Goal: Ask a question

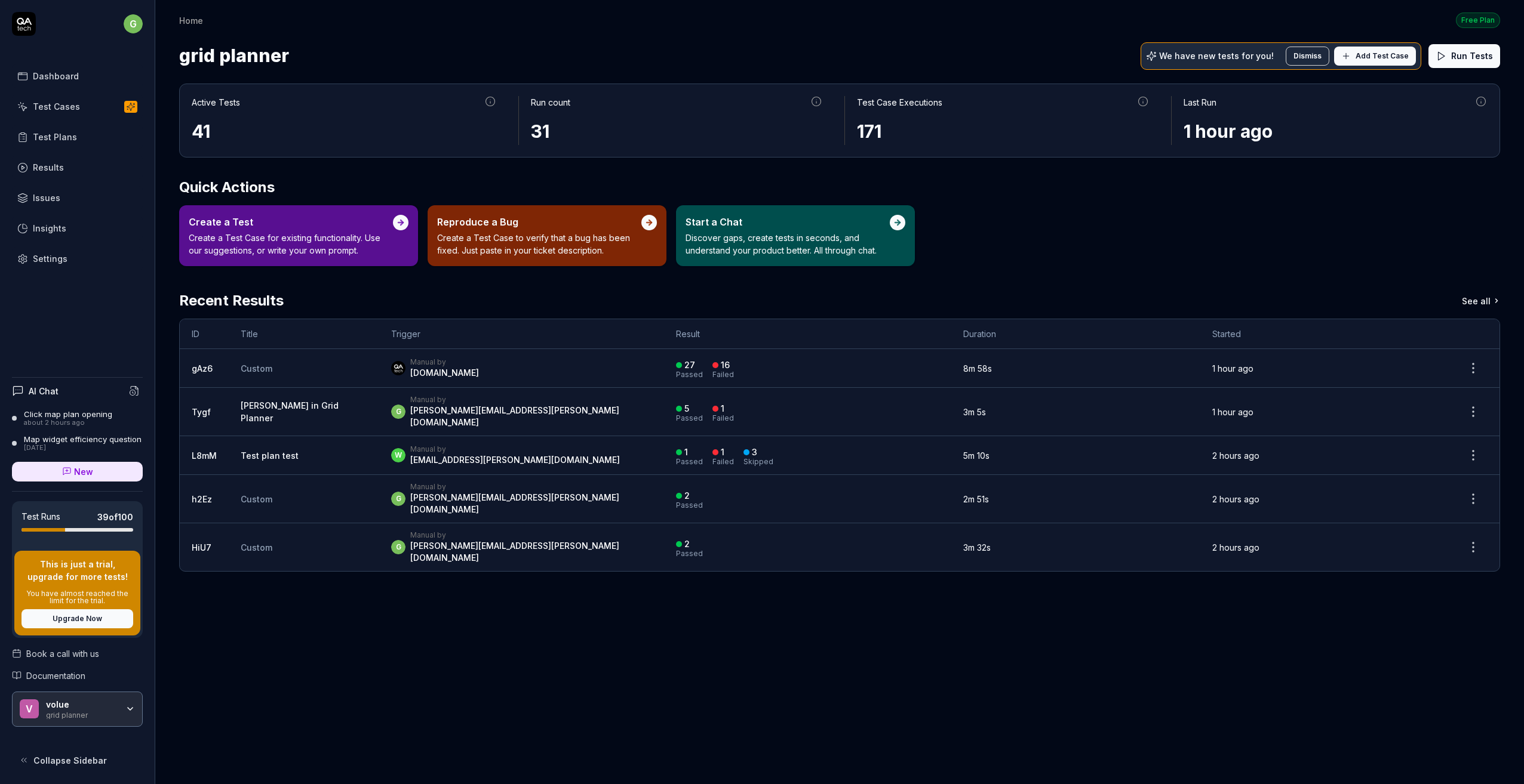
click at [43, 137] on div "Test Plans" at bounding box center [54, 136] width 44 height 12
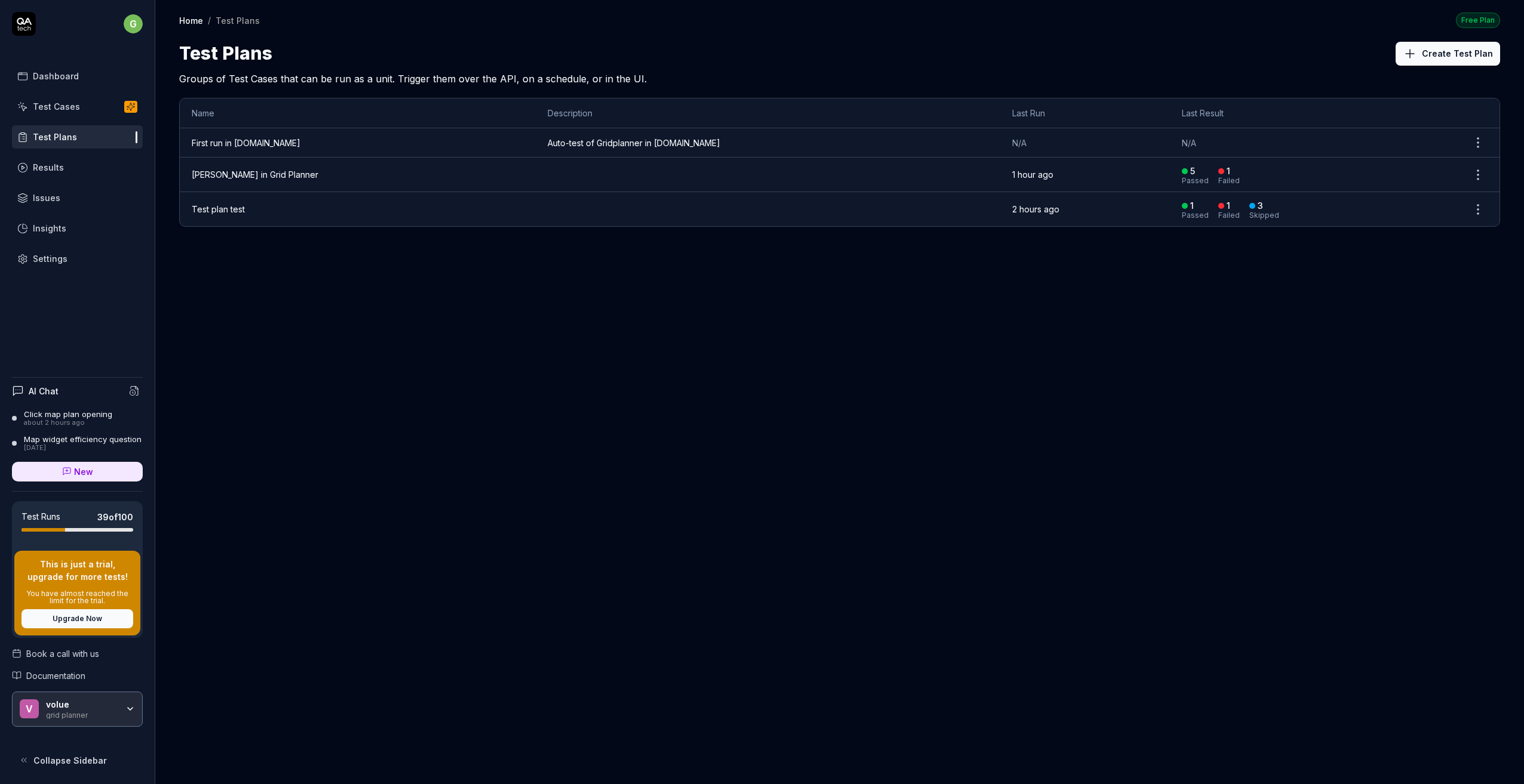
click at [210, 172] on link "Görans in Grid Planner" at bounding box center [255, 175] width 126 height 10
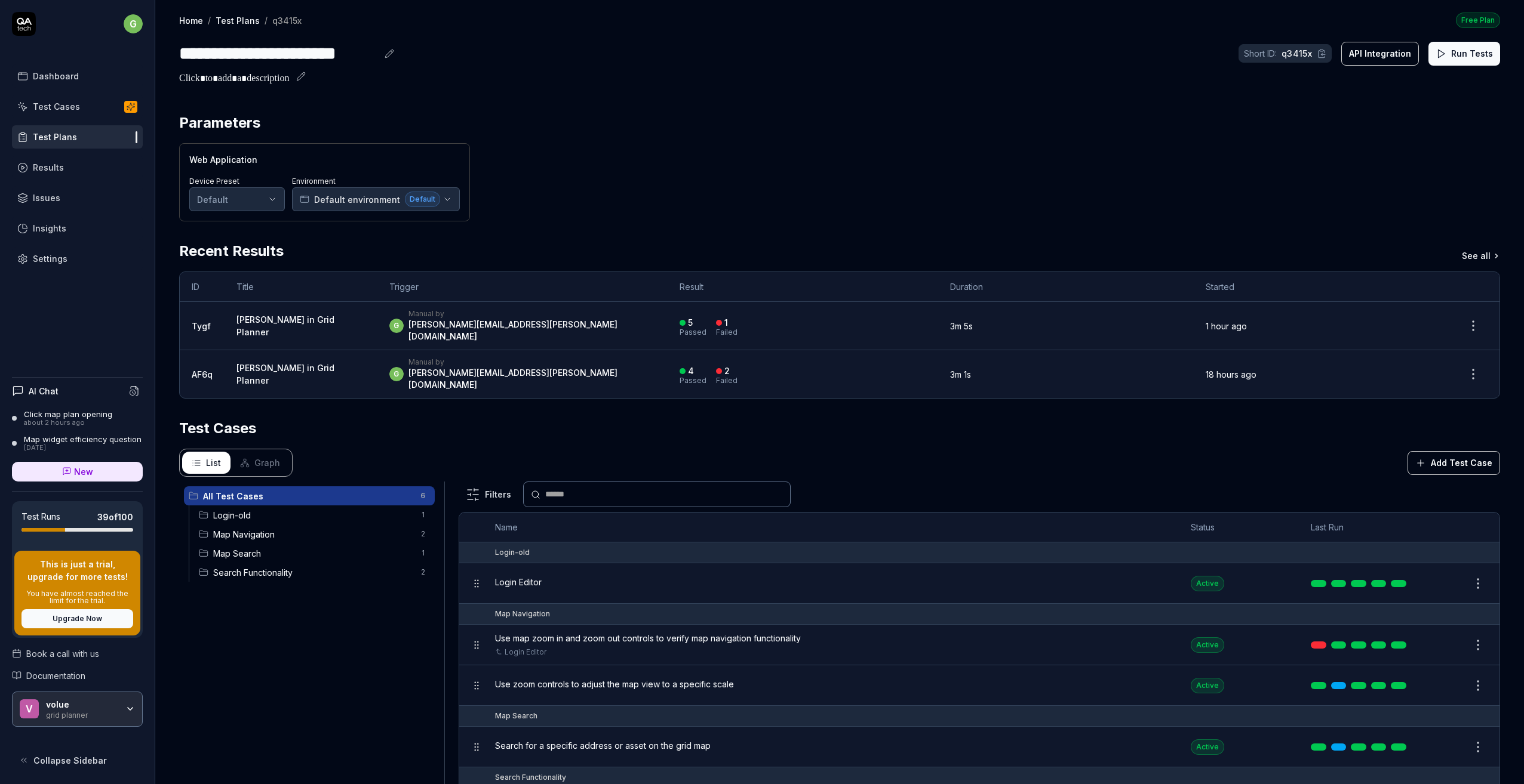
click at [262, 509] on span "Login-old" at bounding box center [313, 515] width 200 height 12
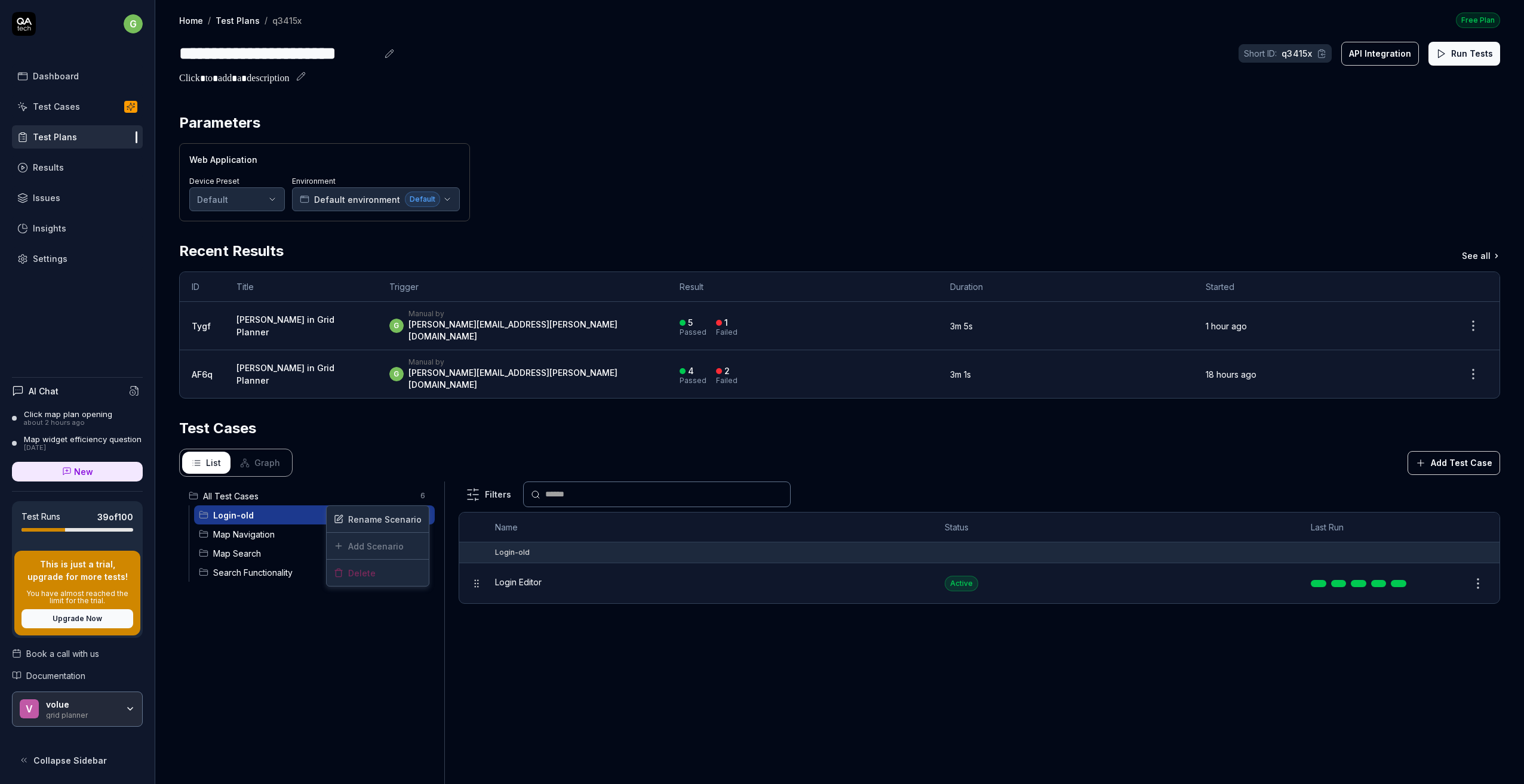
click at [420, 496] on html "**********" at bounding box center [762, 392] width 1524 height 784
click at [384, 520] on div "Rename Scenario" at bounding box center [378, 520] width 102 height 27
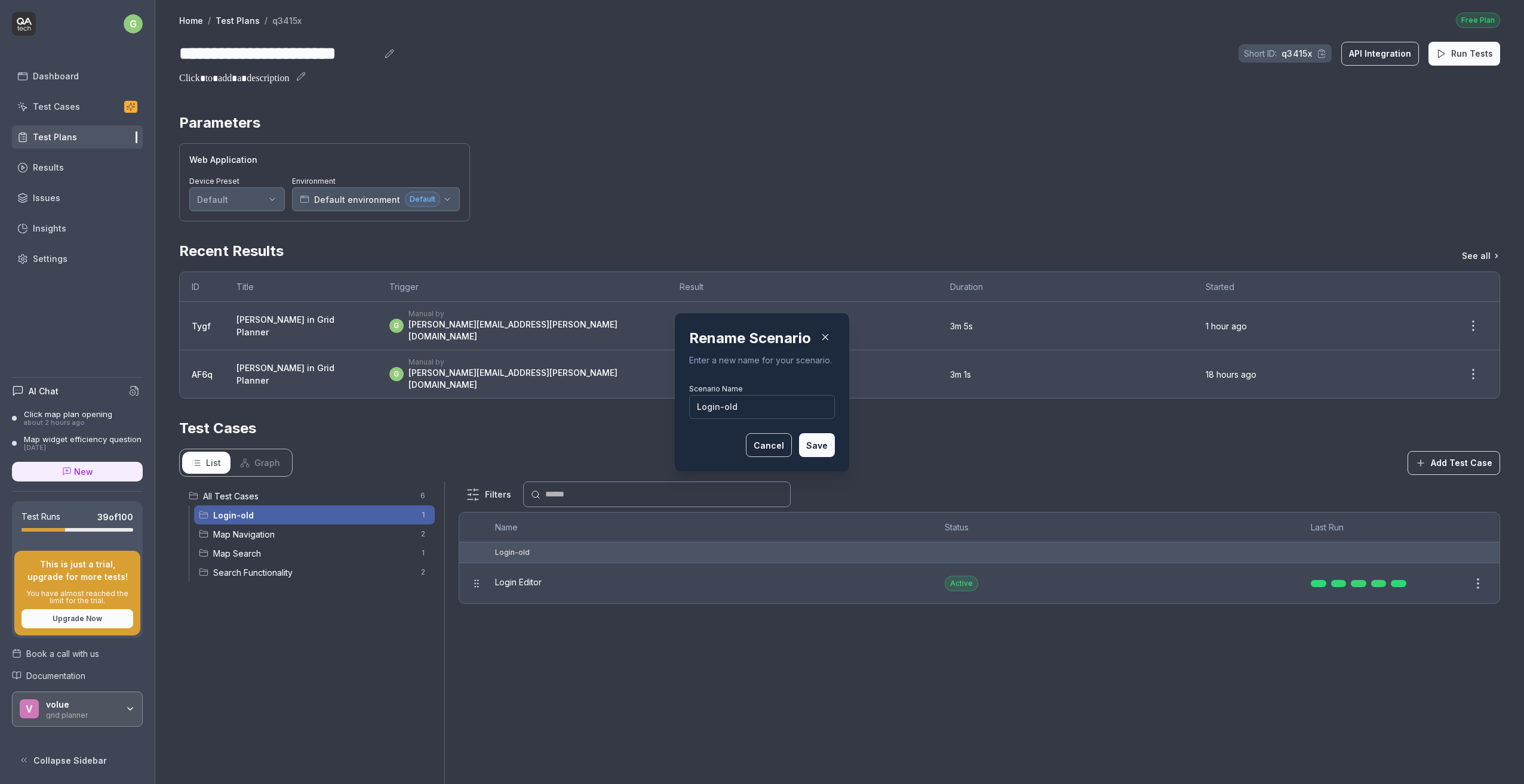
click at [761, 446] on button "Cancel" at bounding box center [769, 445] width 46 height 24
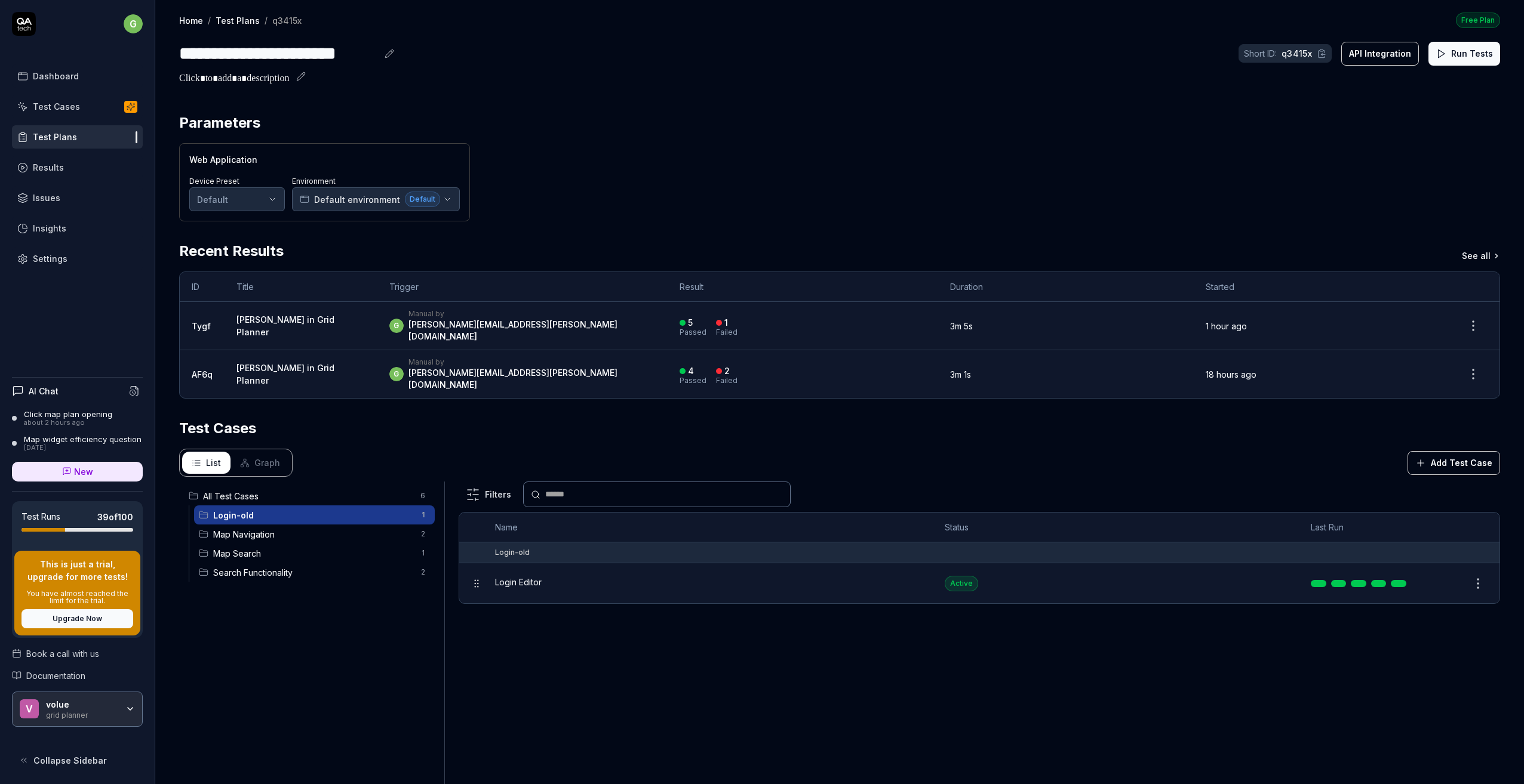
click at [240, 509] on span "Login-old" at bounding box center [313, 515] width 200 height 12
click at [226, 528] on span "Map Navigation" at bounding box center [313, 534] width 200 height 12
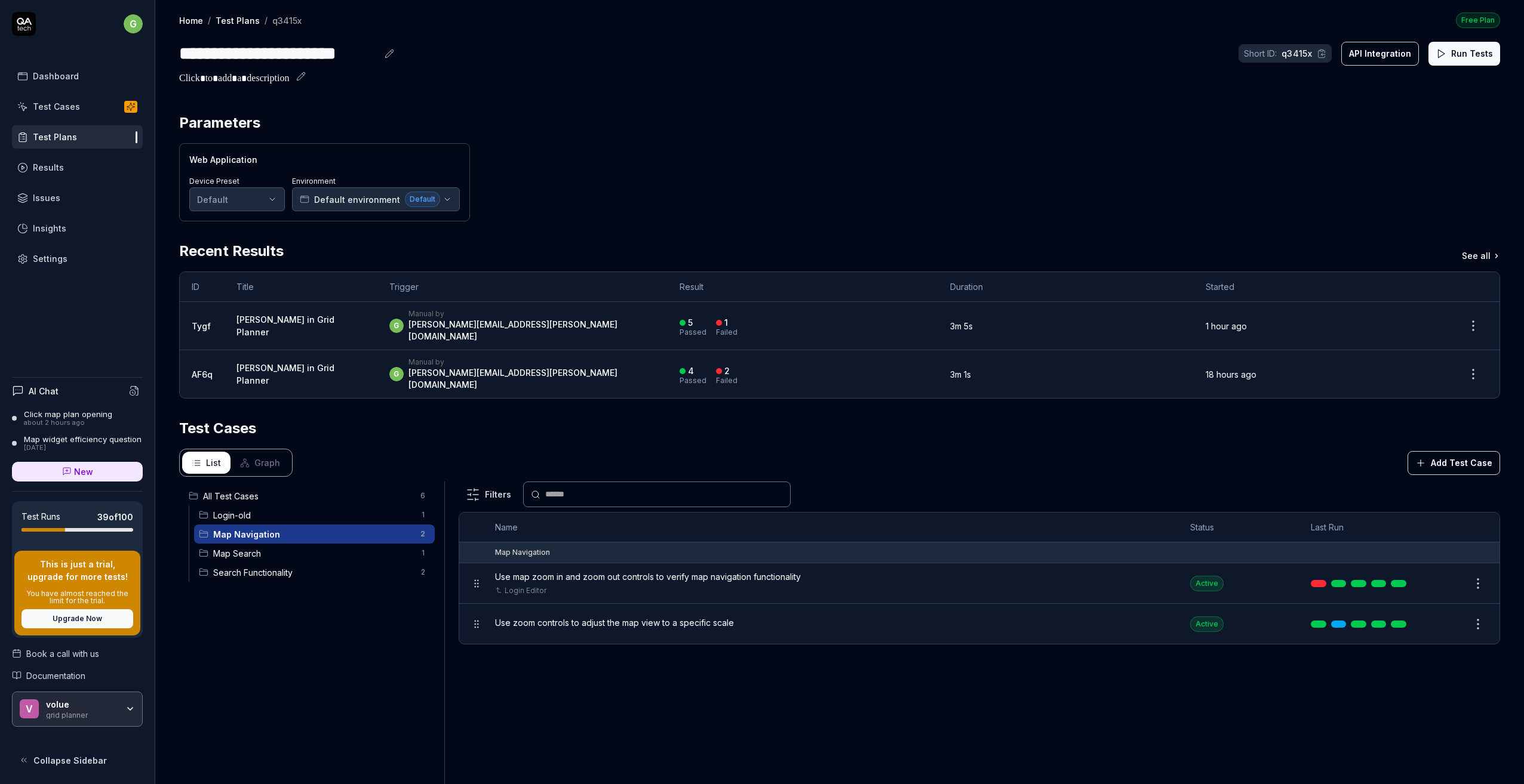
click at [230, 547] on span "Map Search" at bounding box center [313, 553] width 200 height 12
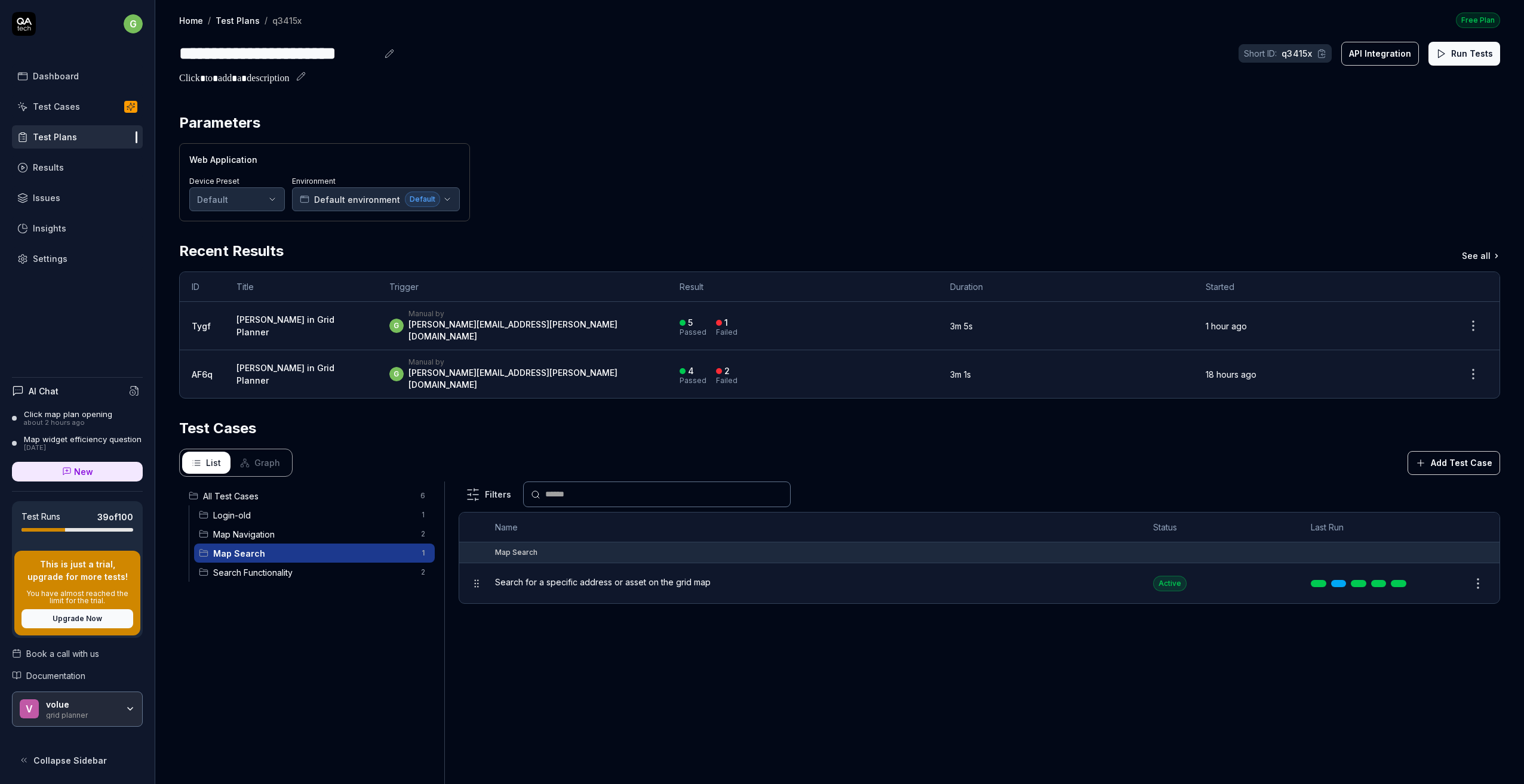
click at [227, 566] on span "Search Functionality" at bounding box center [313, 572] width 200 height 12
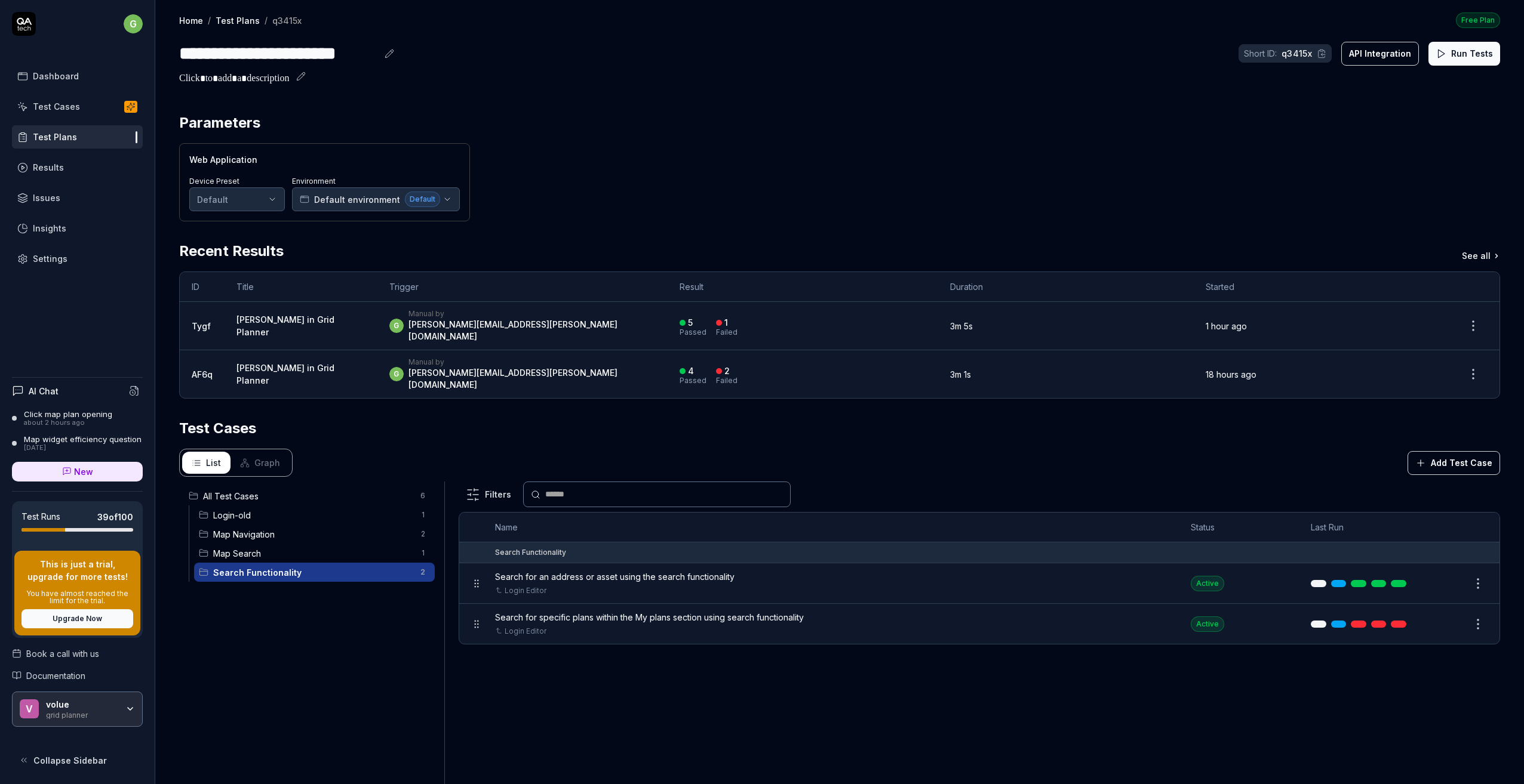
click at [669, 611] on span "Search for specific plans within the My plans section using search functionality" at bounding box center [649, 617] width 309 height 12
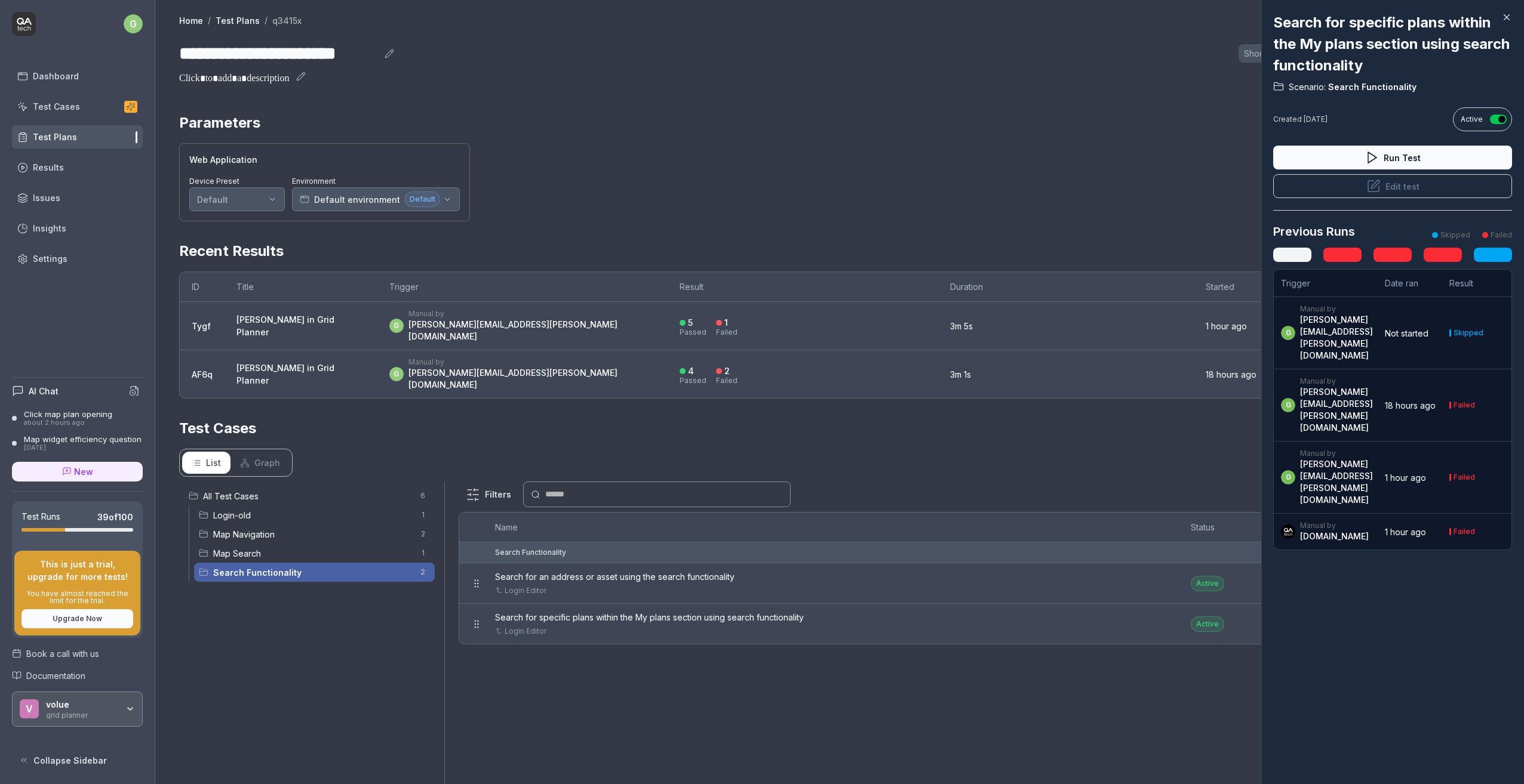
click at [1373, 386] on div "[PERSON_NAME][EMAIL_ADDRESS][PERSON_NAME][DOMAIN_NAME]" at bounding box center [1337, 409] width 73 height 47
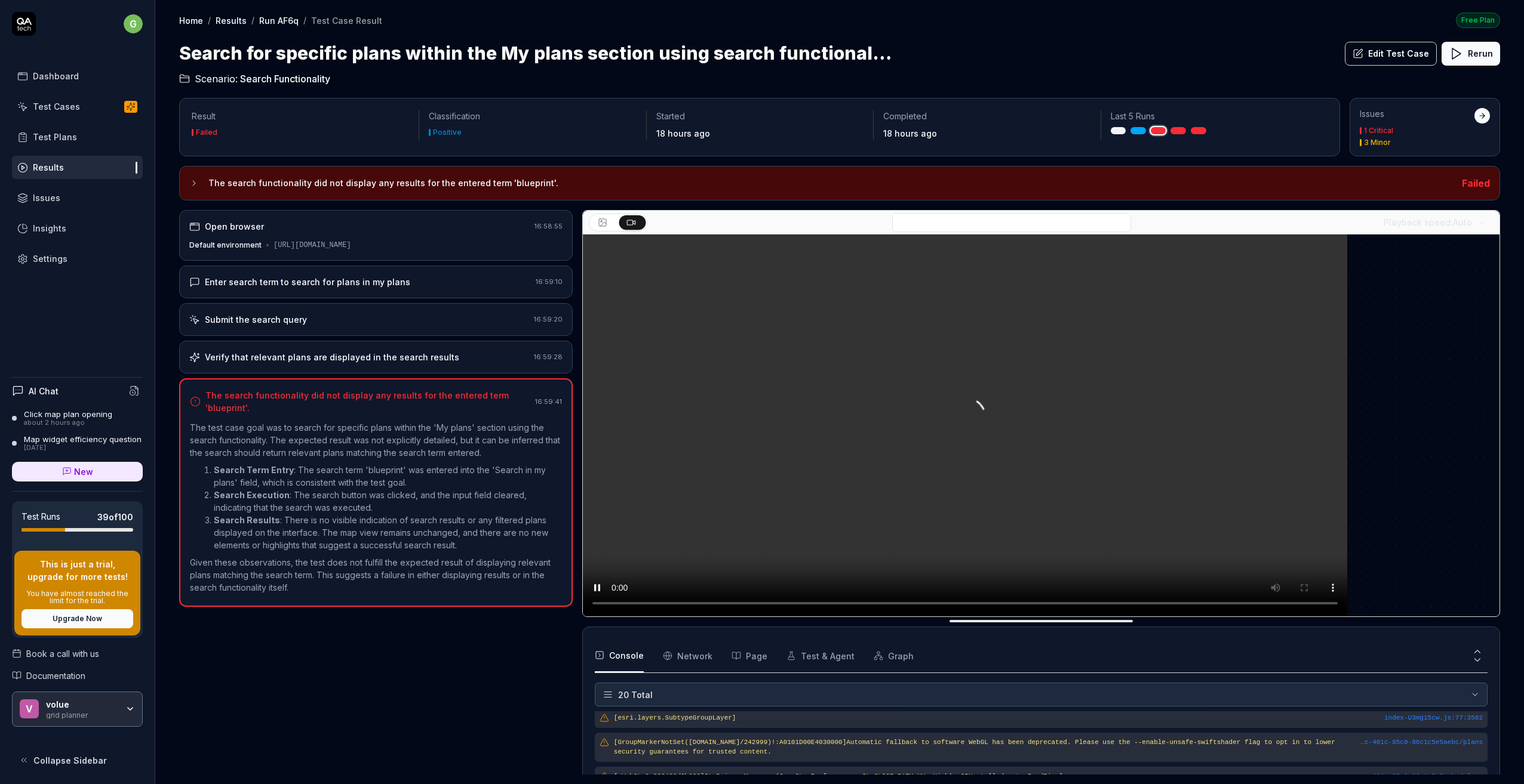
scroll to position [417, 0]
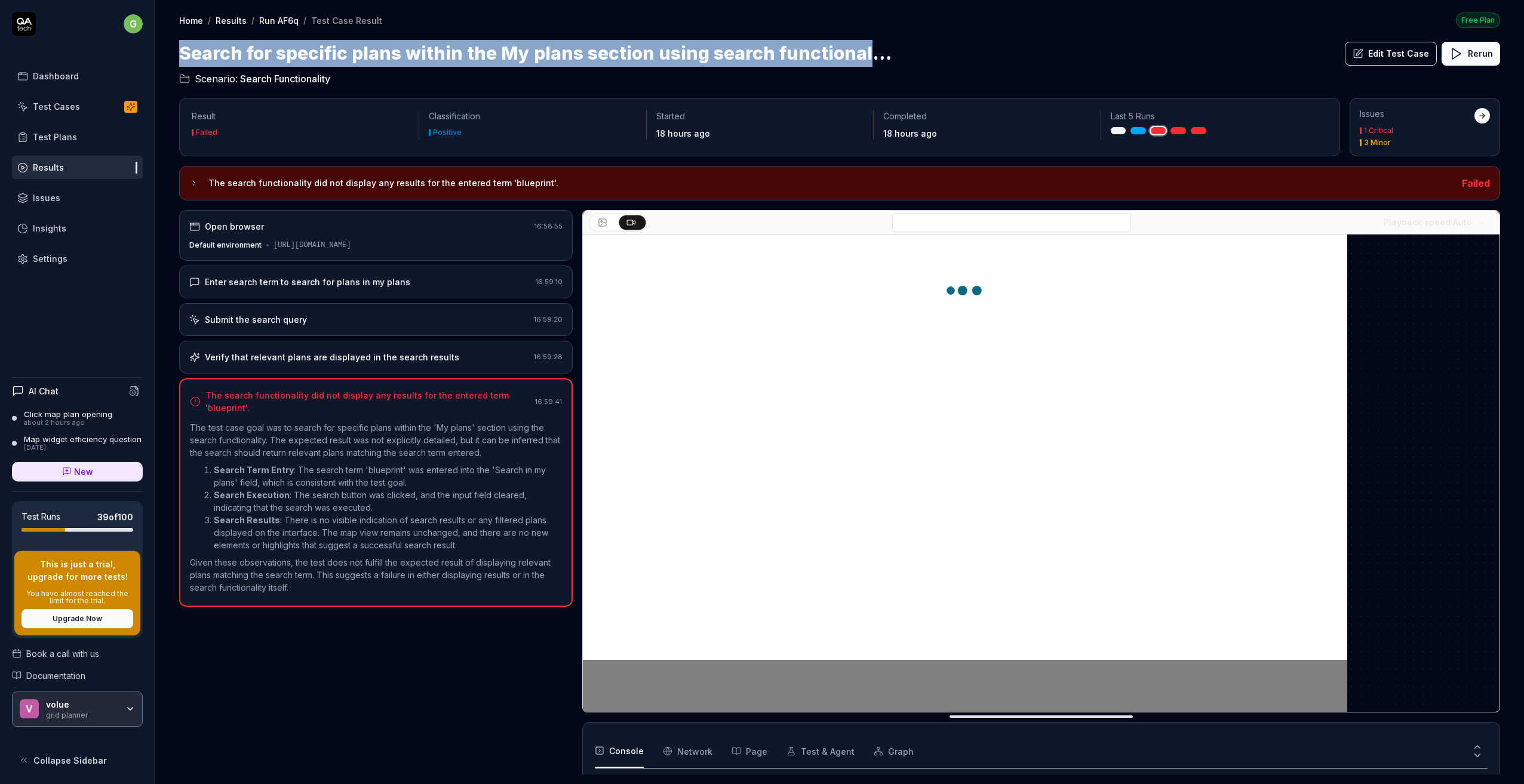
drag, startPoint x: 181, startPoint y: 52, endPoint x: 883, endPoint y: 50, distance: 702.0
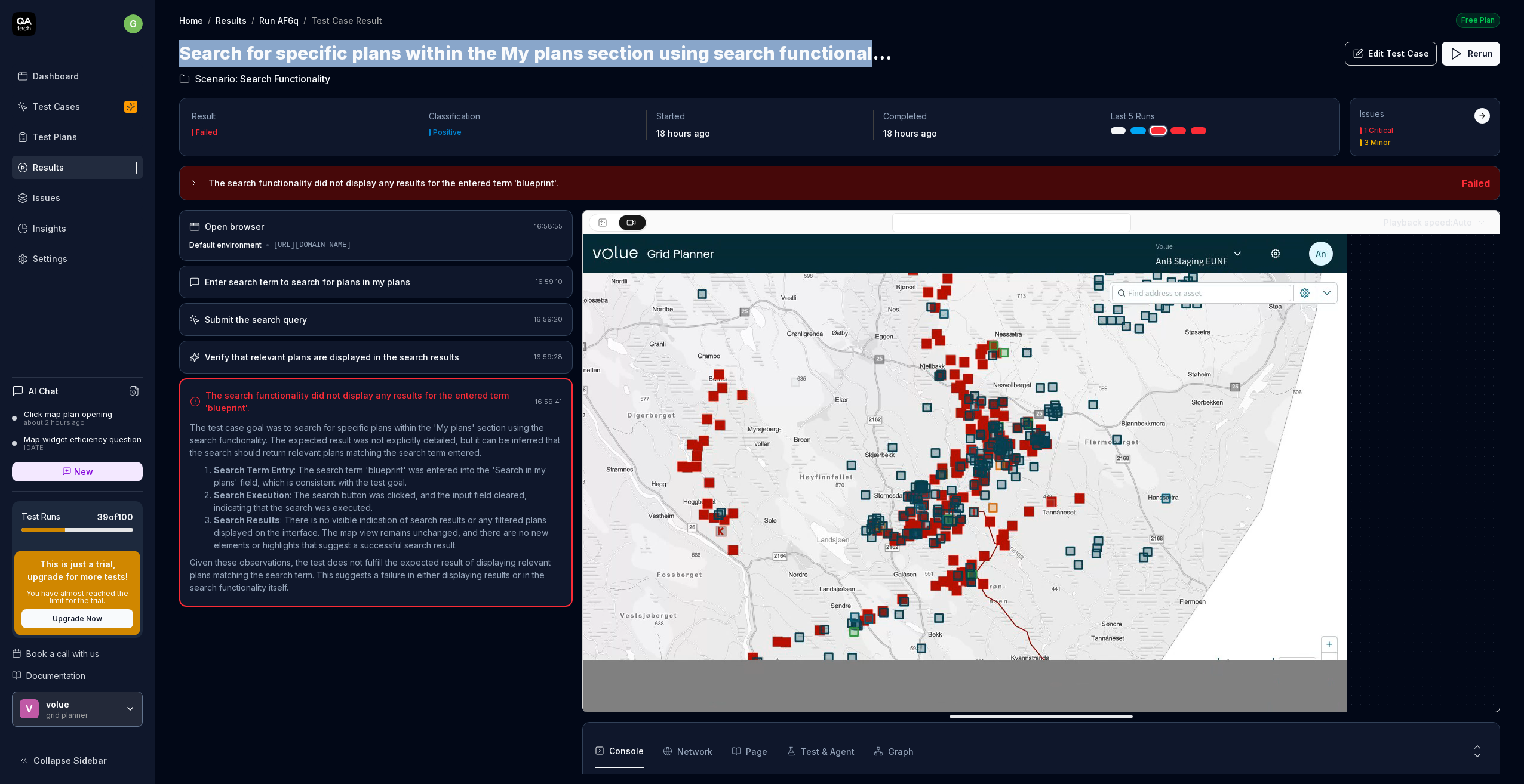
click at [883, 50] on div "Search for specific plans within the My plans section using search functionalit…" at bounding box center [839, 53] width 1321 height 27
copy h1 "Search for specific plans within the My plans section using search functionality"
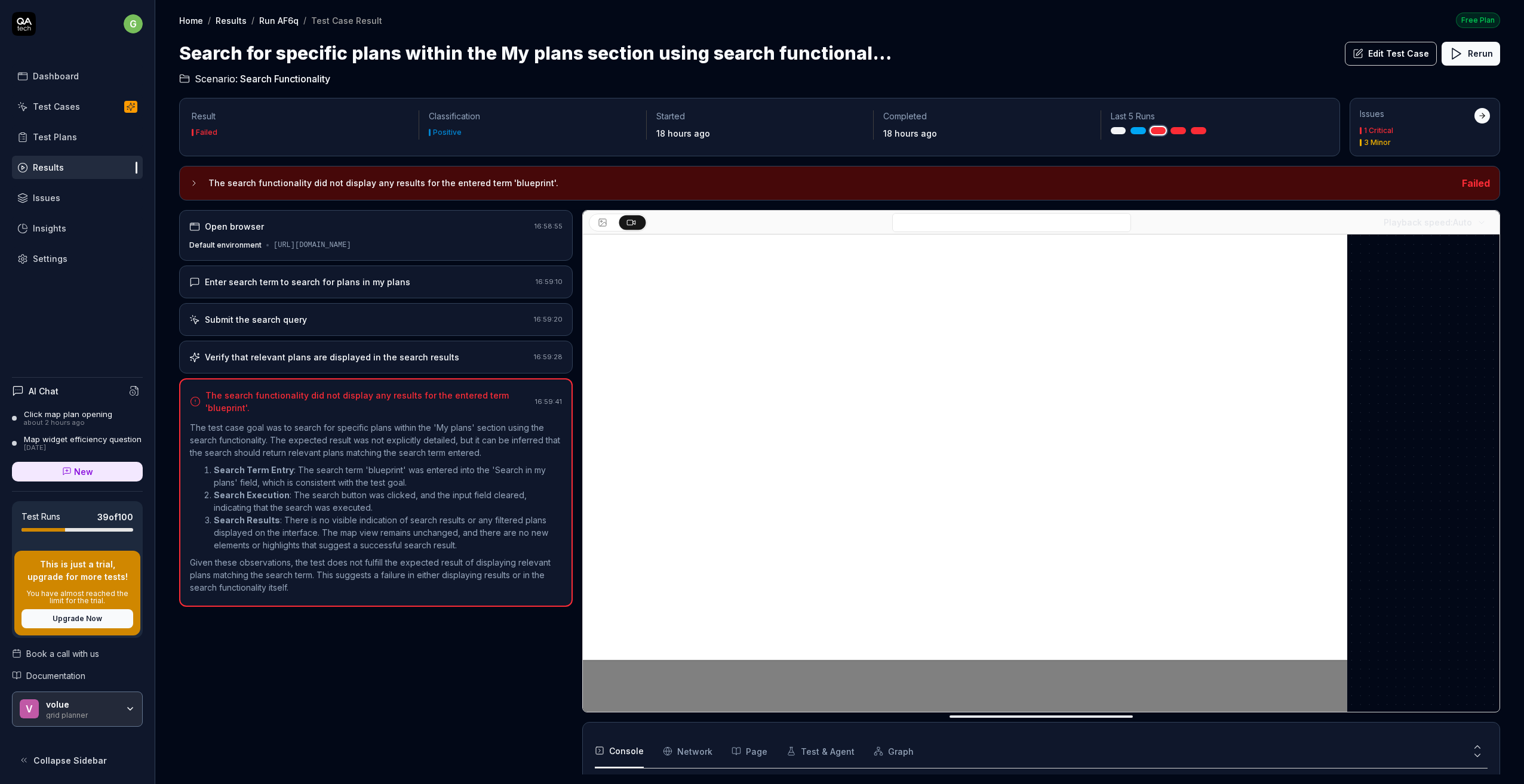
click at [28, 392] on div "AI Chat" at bounding box center [35, 391] width 47 height 12
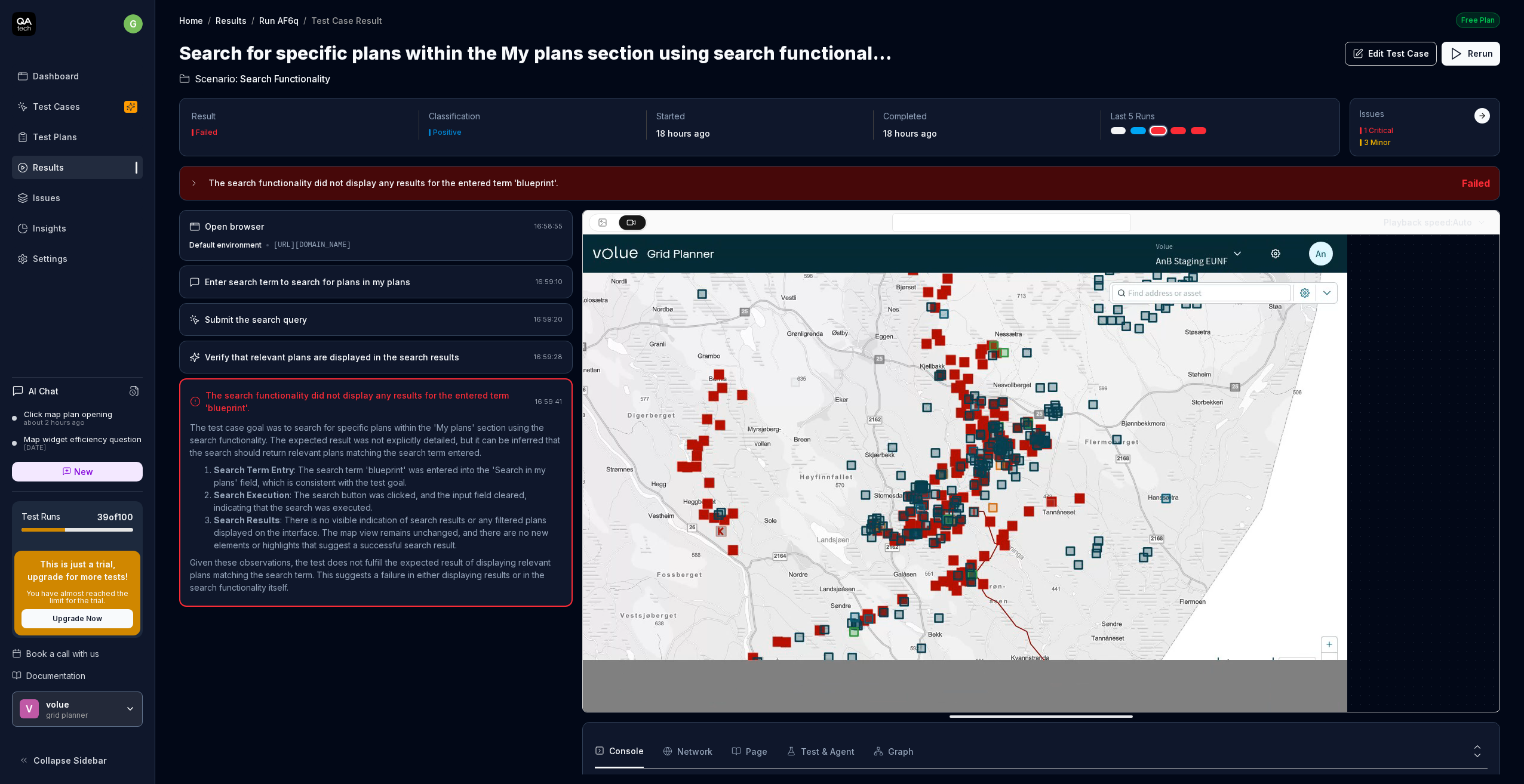
click at [79, 473] on span "New" at bounding box center [83, 471] width 19 height 12
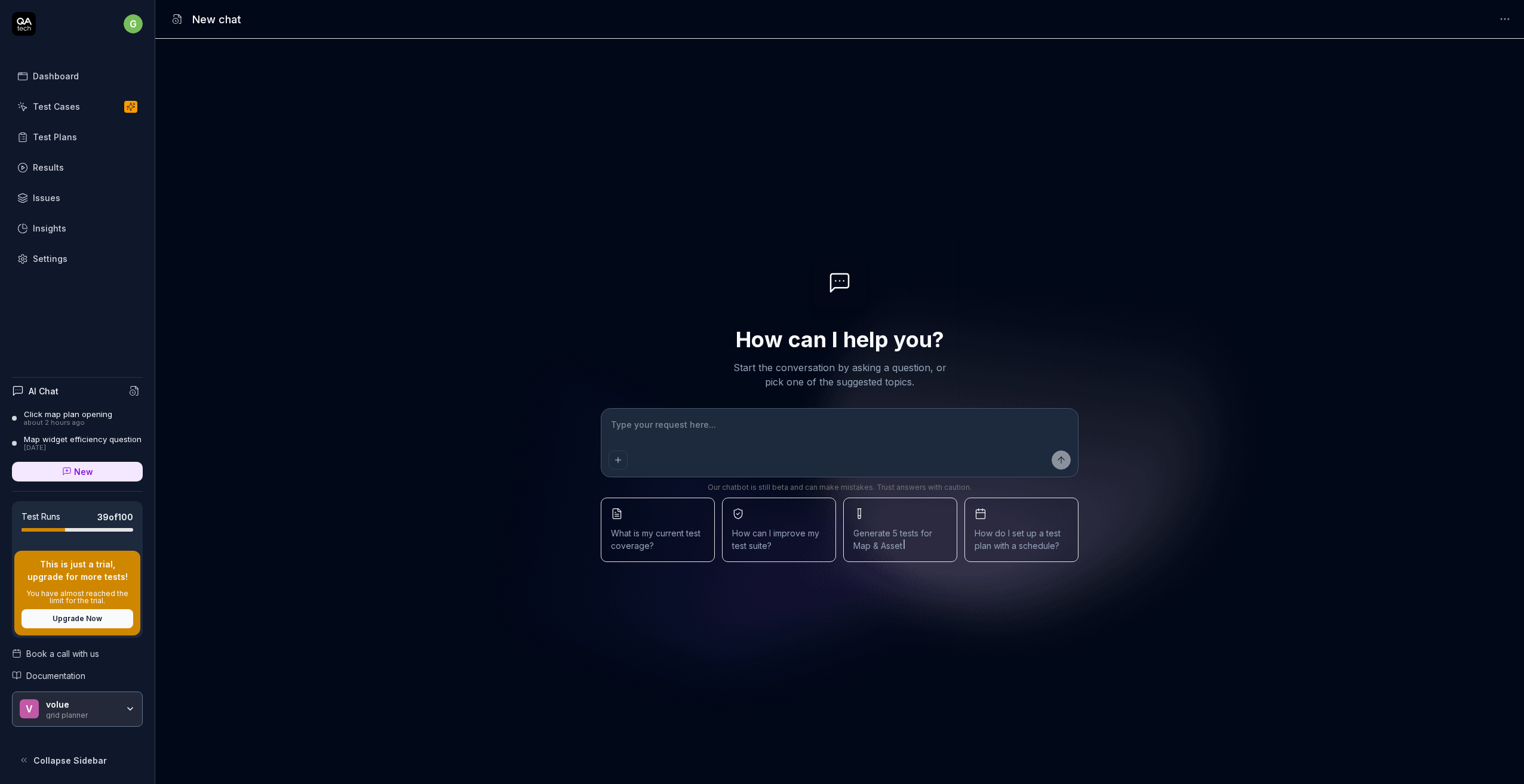
type textarea "*"
type textarea "P"
type textarea "*"
type textarea "Pl"
type textarea "*"
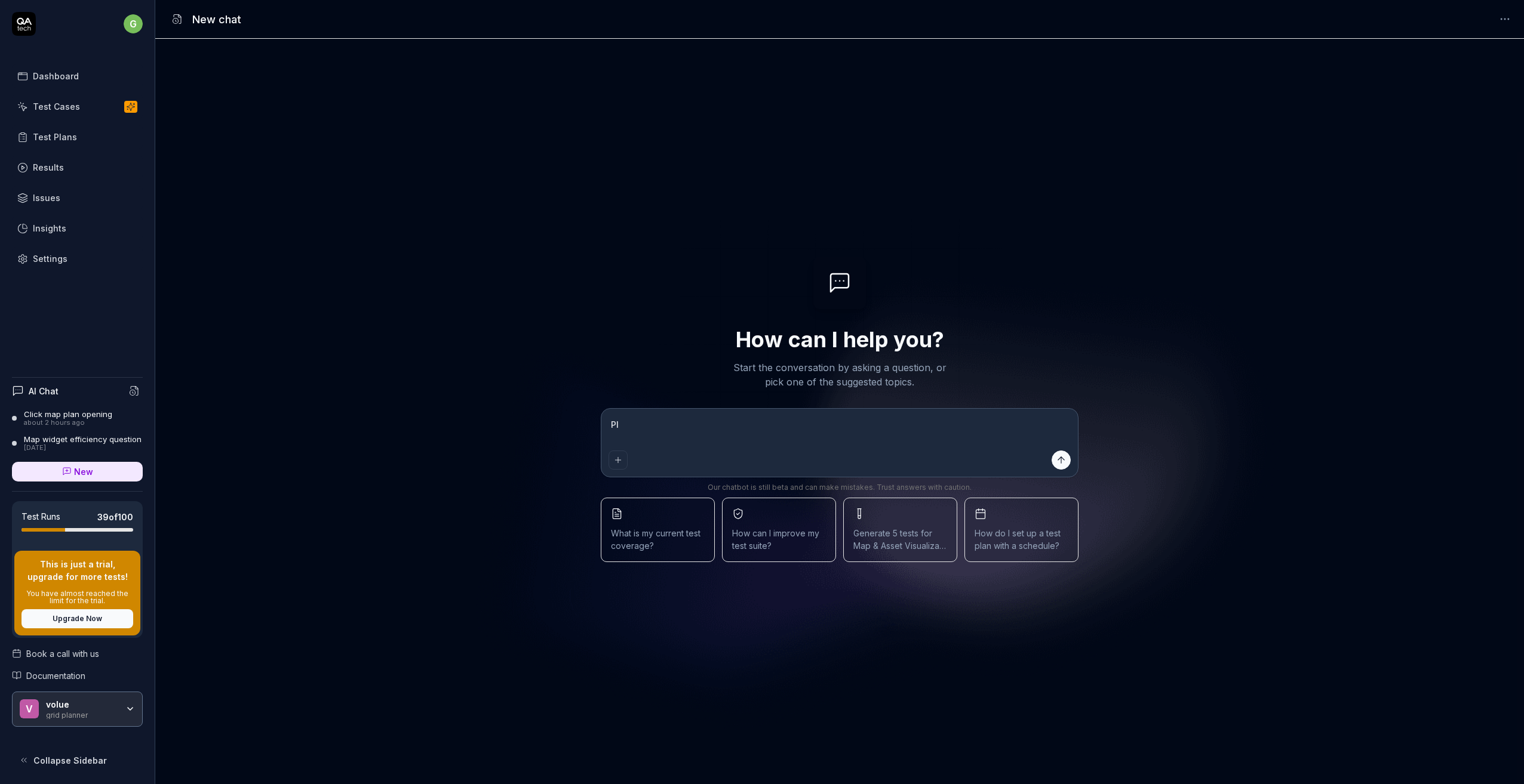
type textarea "Ple"
type textarea "*"
type textarea "Plea"
type textarea "*"
type textarea "Pleas"
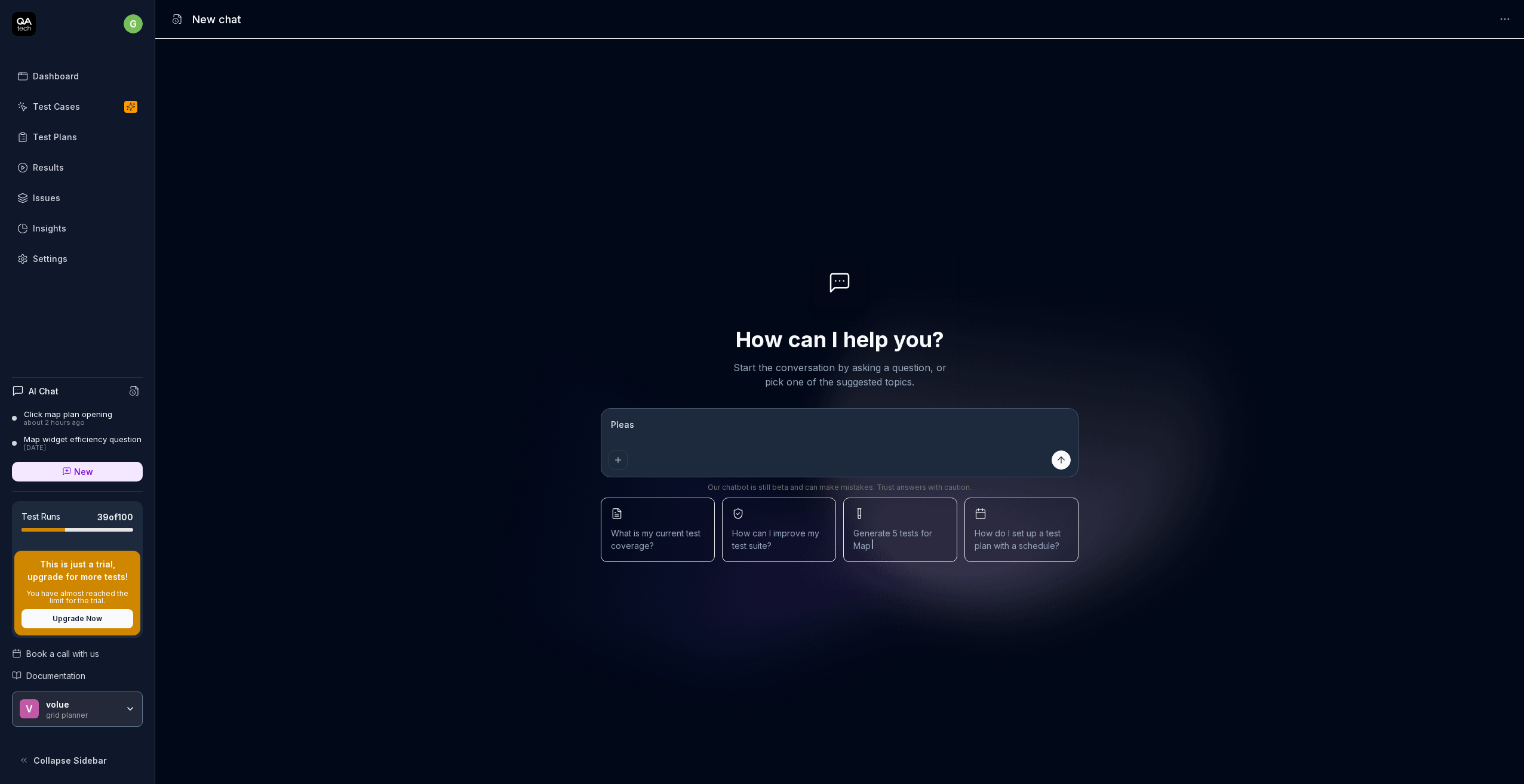
type textarea "*"
type textarea "Please"
type textarea "*"
type textarea "Please"
type textarea "*"
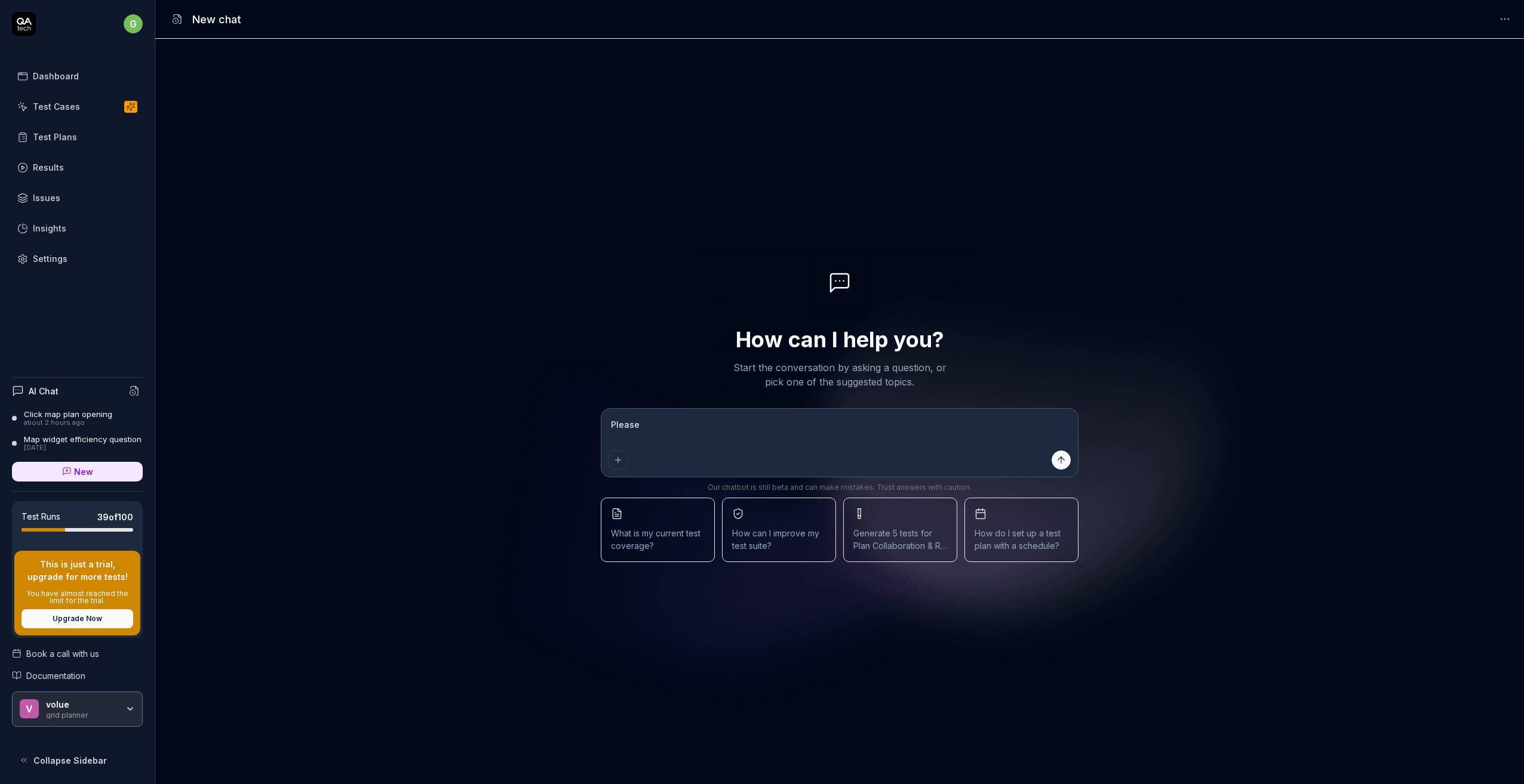
type textarea "Please w"
type textarea "*"
type textarea "Please wr"
type textarea "*"
type textarea "Please wri"
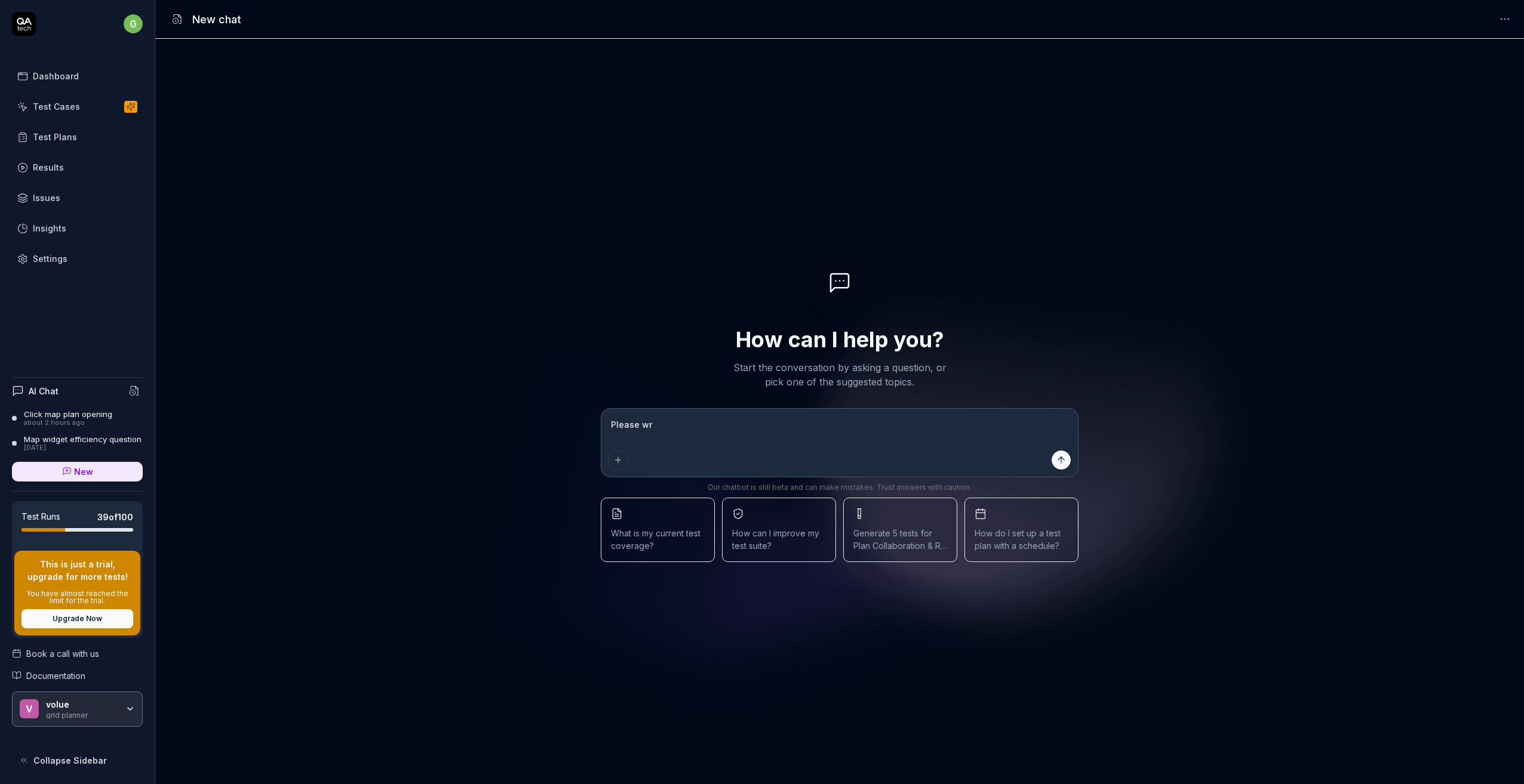
type textarea "*"
type textarea "Please wrig"
type textarea "*"
type textarea "Please wrigh"
type textarea "*"
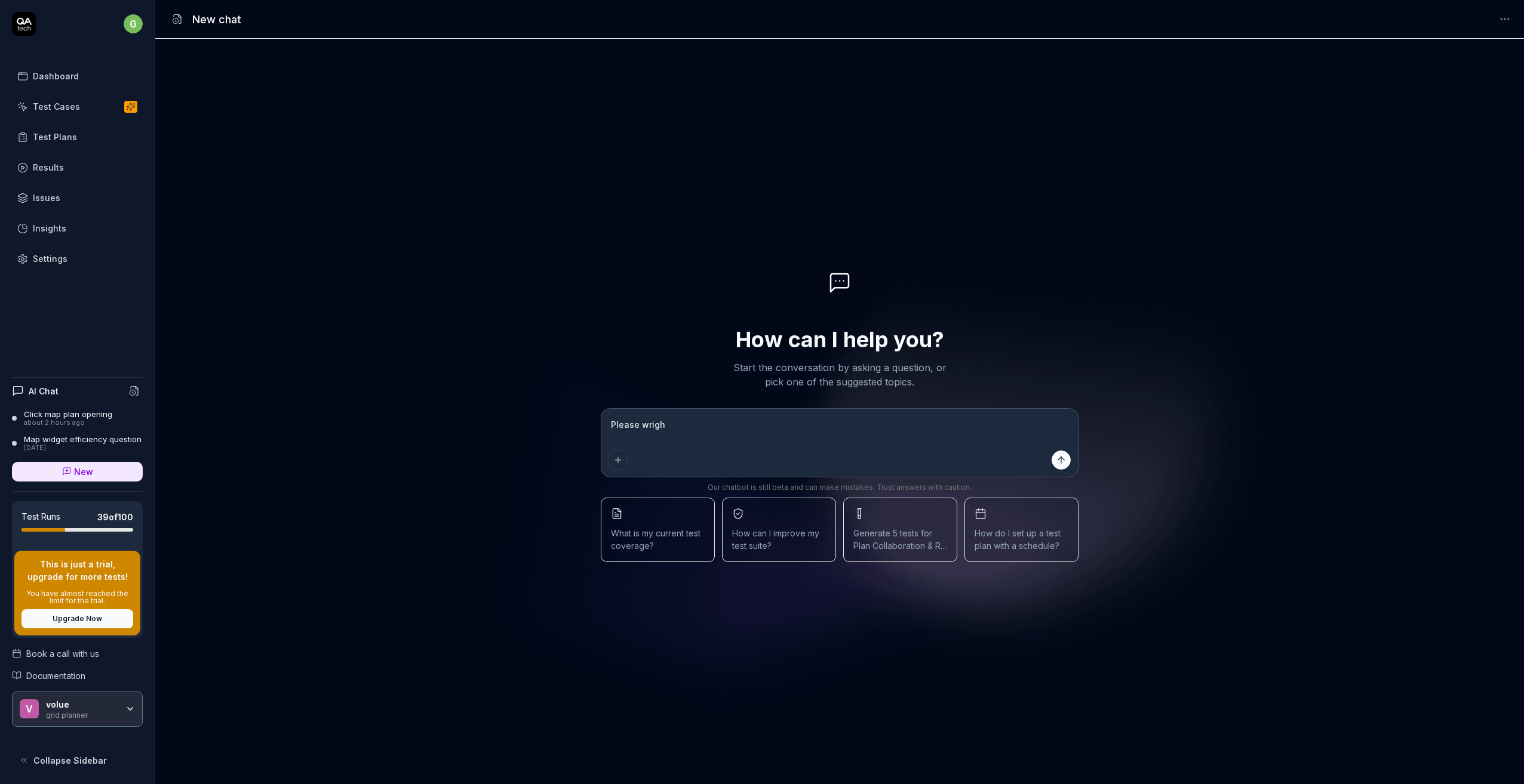
type textarea "Please wrig"
type textarea "*"
type textarea "Please wri"
type textarea "*"
type textarea "Please writ"
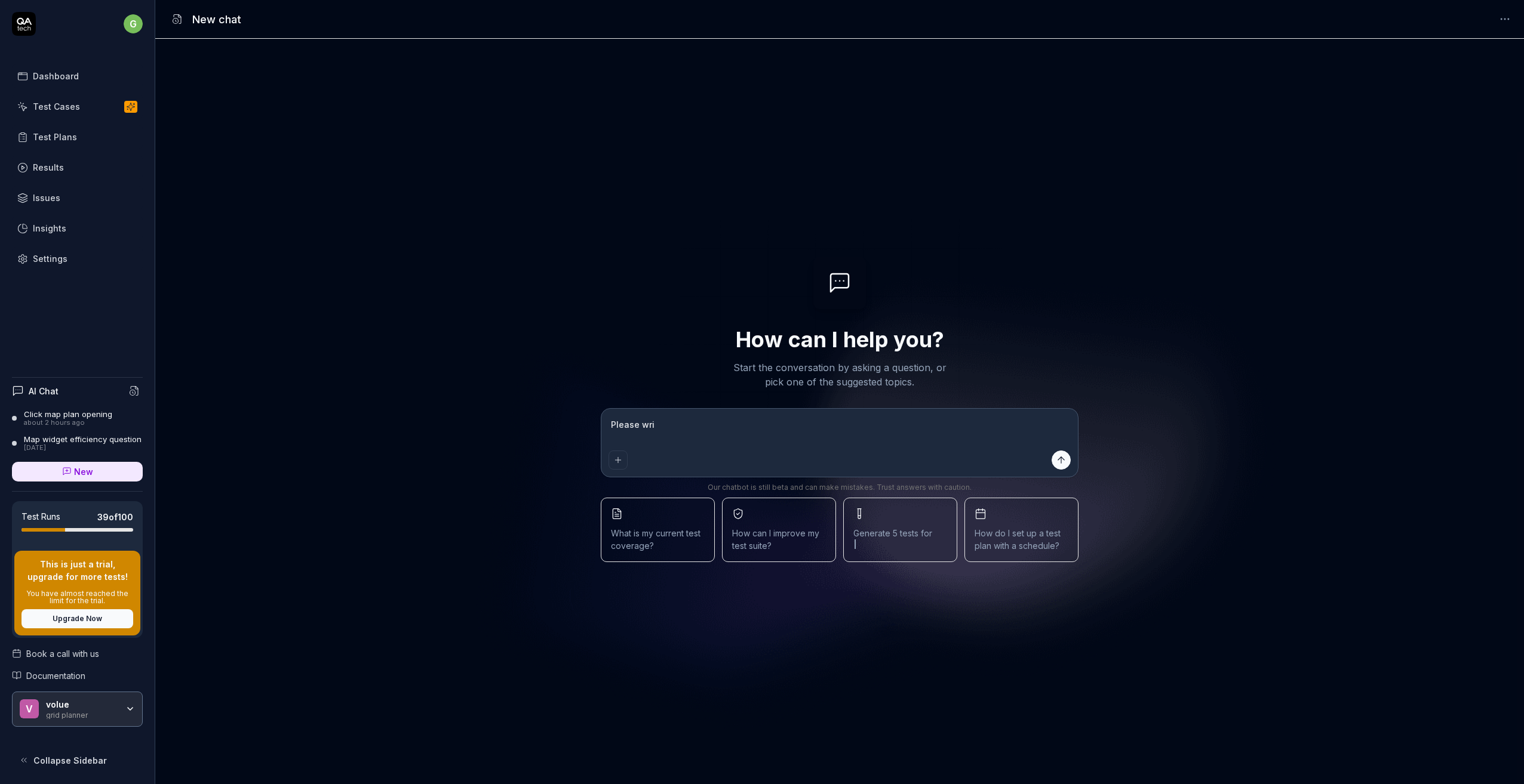
type textarea "*"
type textarea "Please write"
type textarea "*"
type textarea "Please write"
type textarea "*"
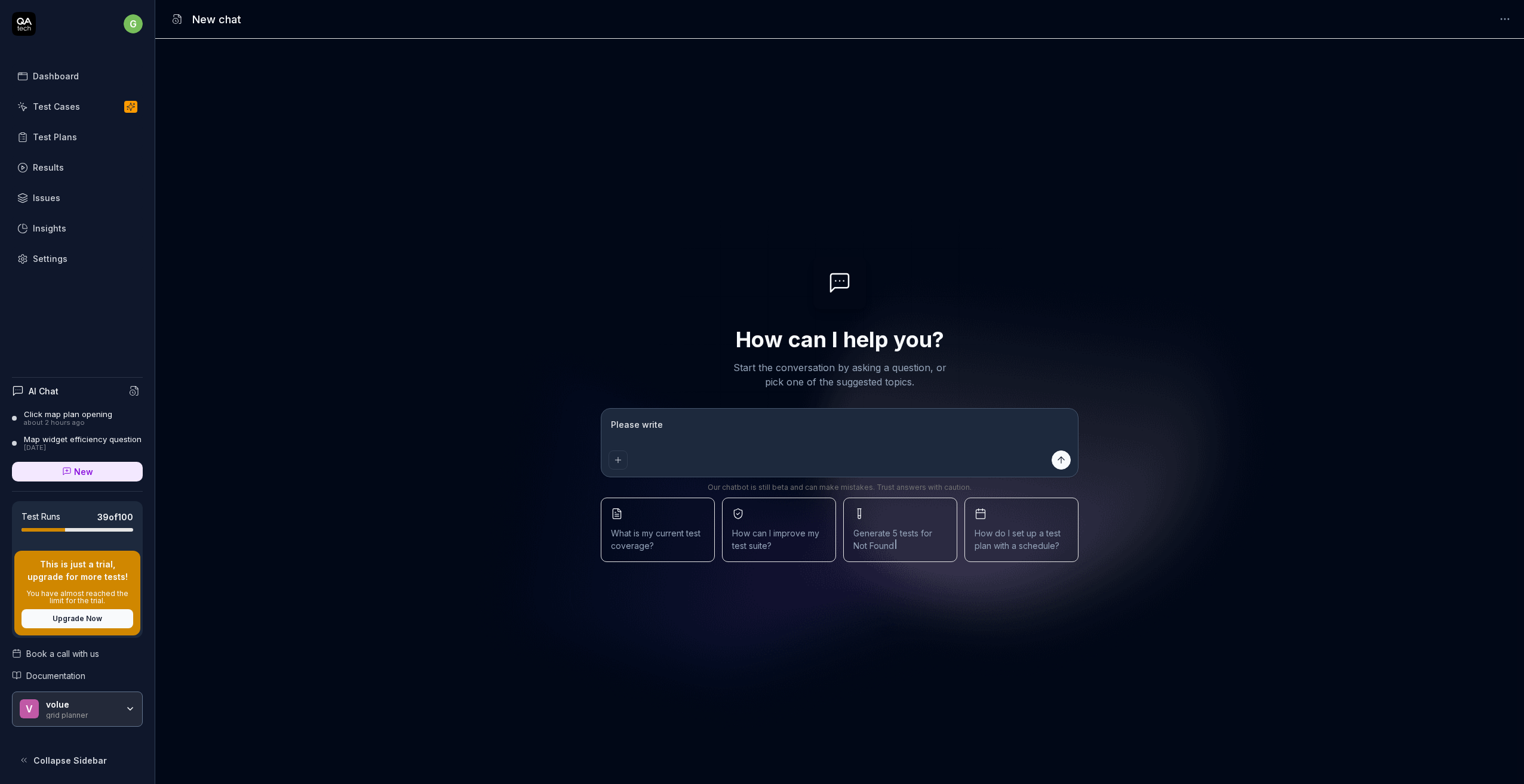
type textarea "Please write a"
type textarea "*"
type textarea "Please write a"
type textarea "*"
type textarea "Please write a t"
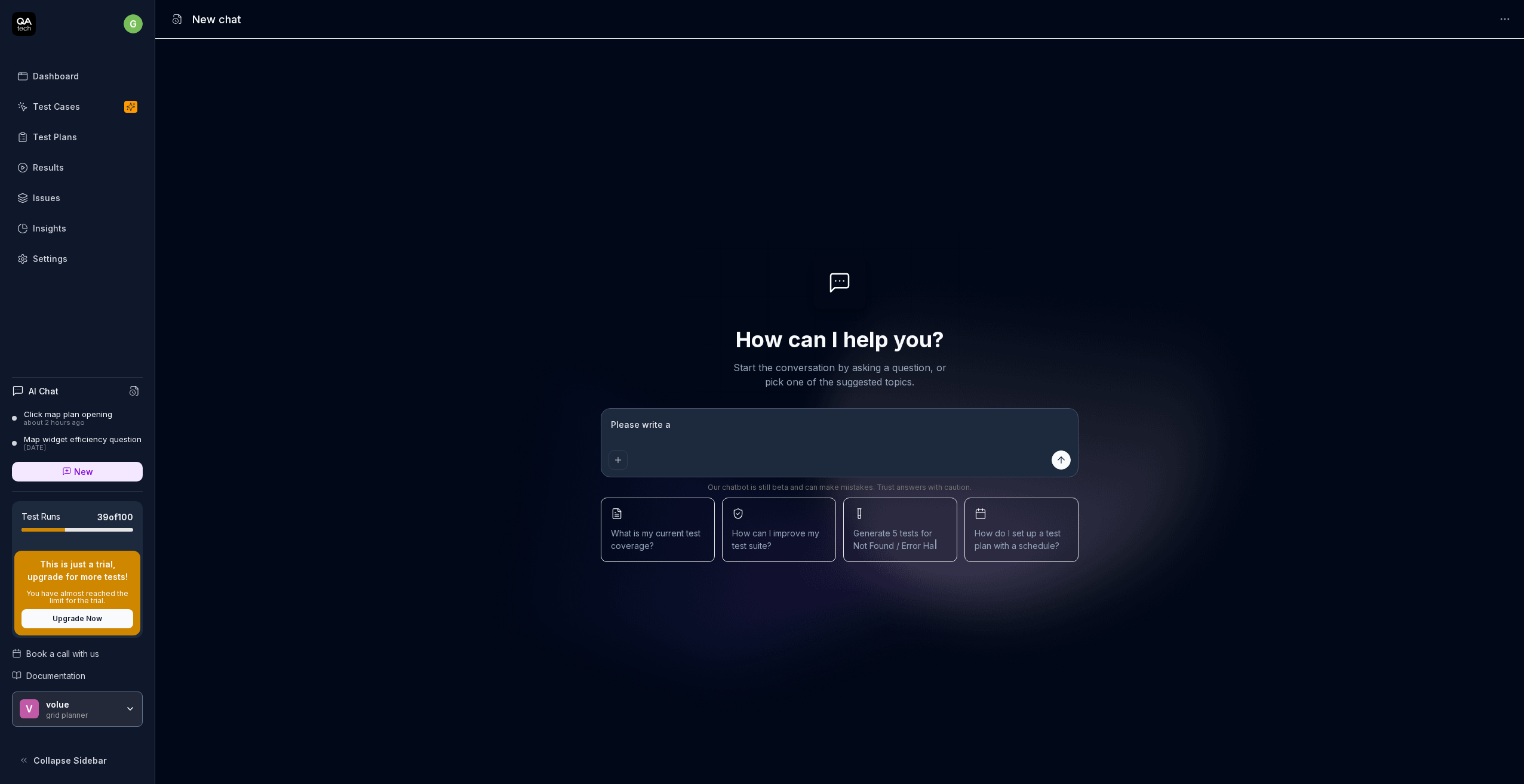
type textarea "*"
type textarea "Please write a te"
type textarea "*"
type textarea "Please write a tes"
type textarea "*"
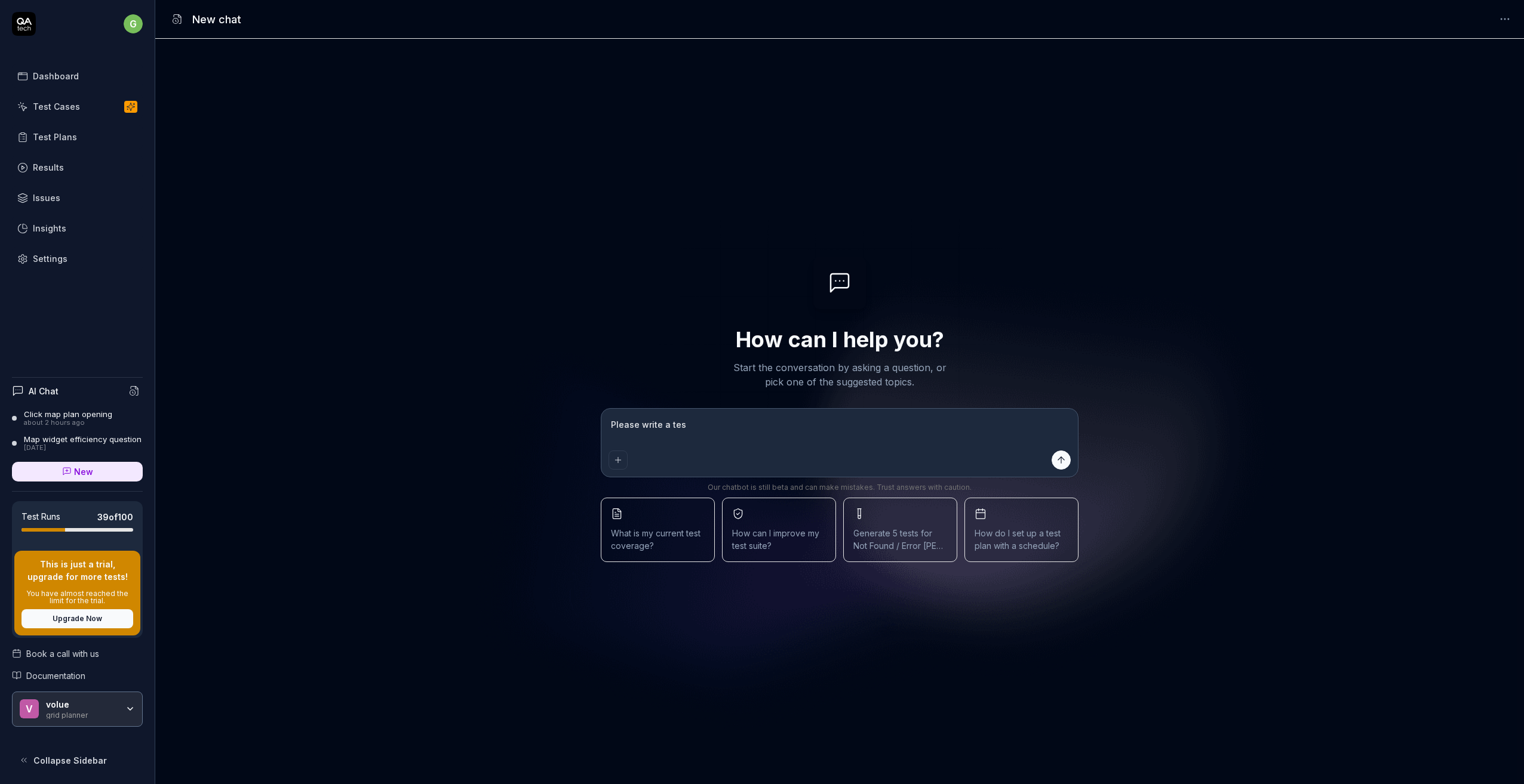
type textarea "Please write a test"
type textarea "*"
type textarea "Please write a testc"
type textarea "*"
type textarea "Please write a testca"
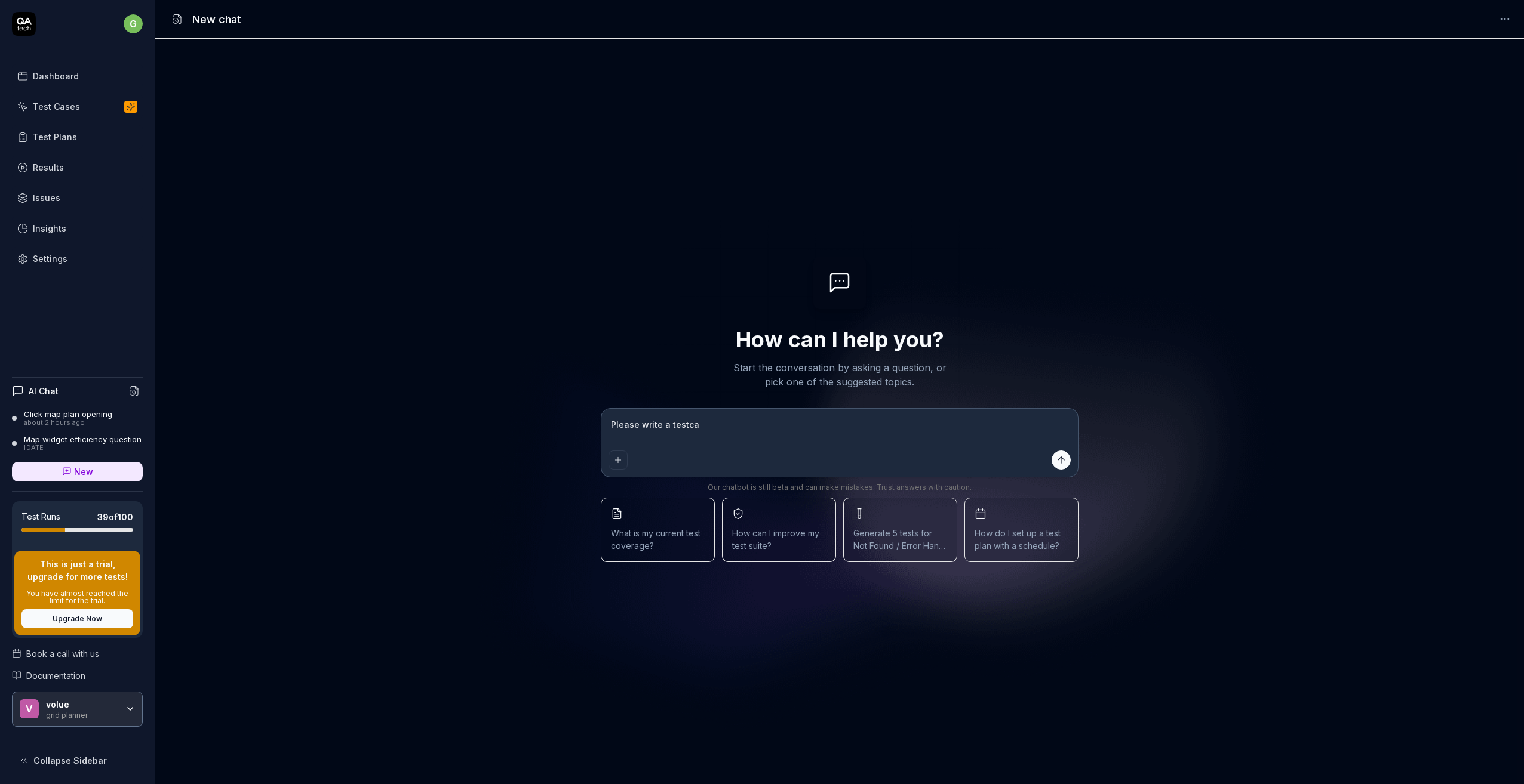
type textarea "*"
type textarea "Please write a testcas"
type textarea "*"
type textarea "Please write a testcase"
type textarea "*"
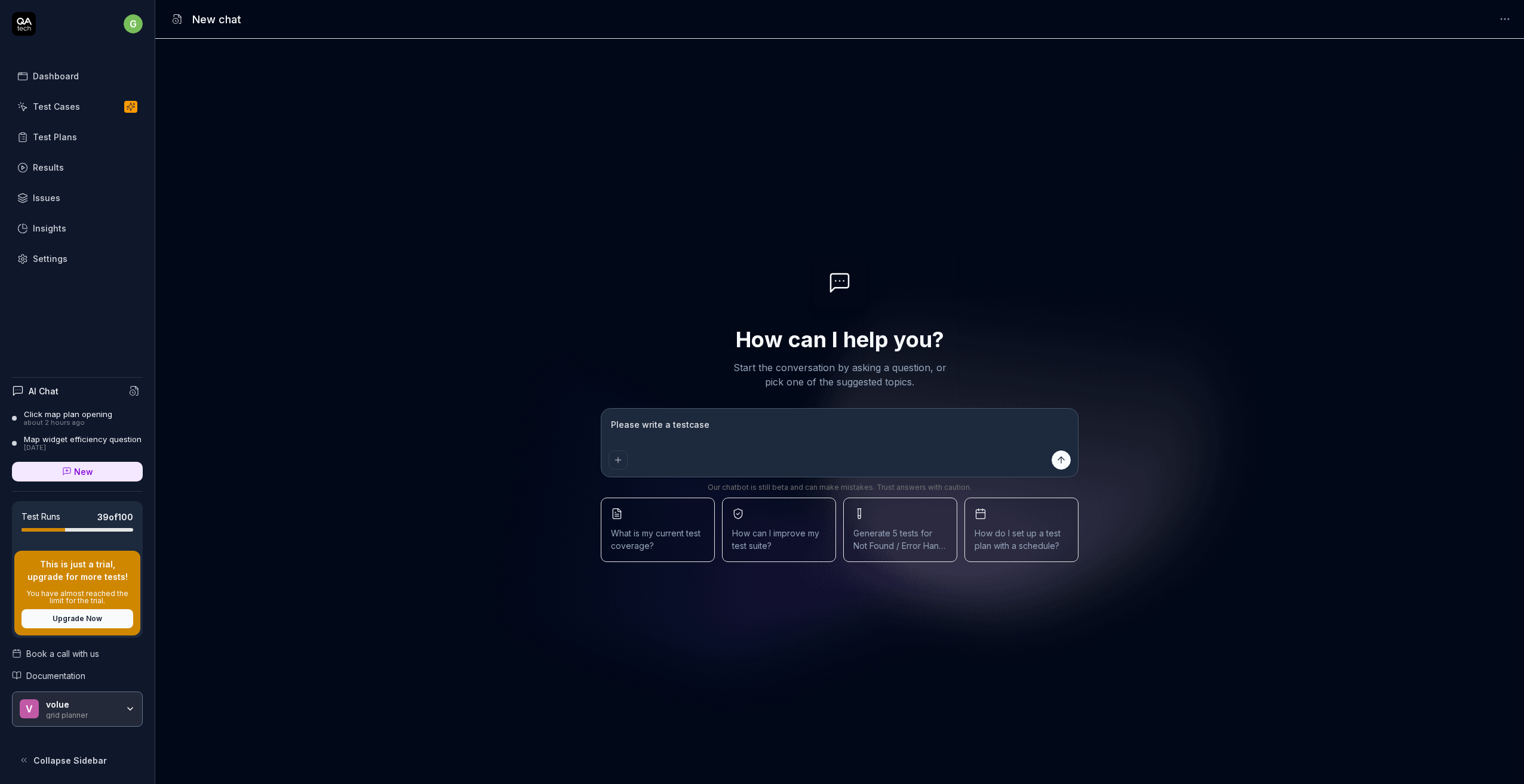
type textarea "Please write a testcase"
type textarea "*"
type textarea "Please write a testcase b"
type textarea "*"
type textarea "Please write a testcase ba"
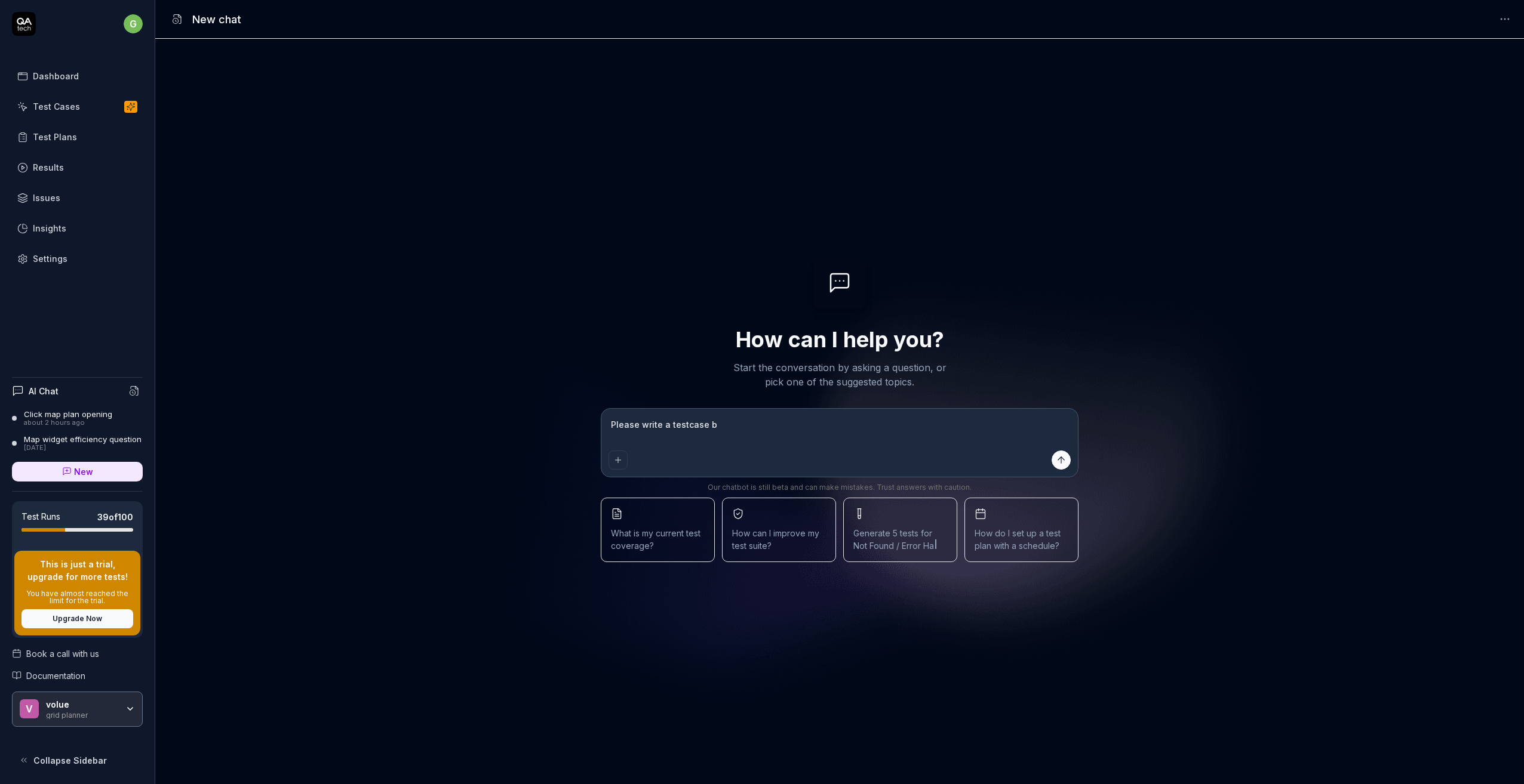
type textarea "*"
type textarea "Please write a testcase bas"
type textarea "*"
type textarea "Please write a testcase base"
type textarea "*"
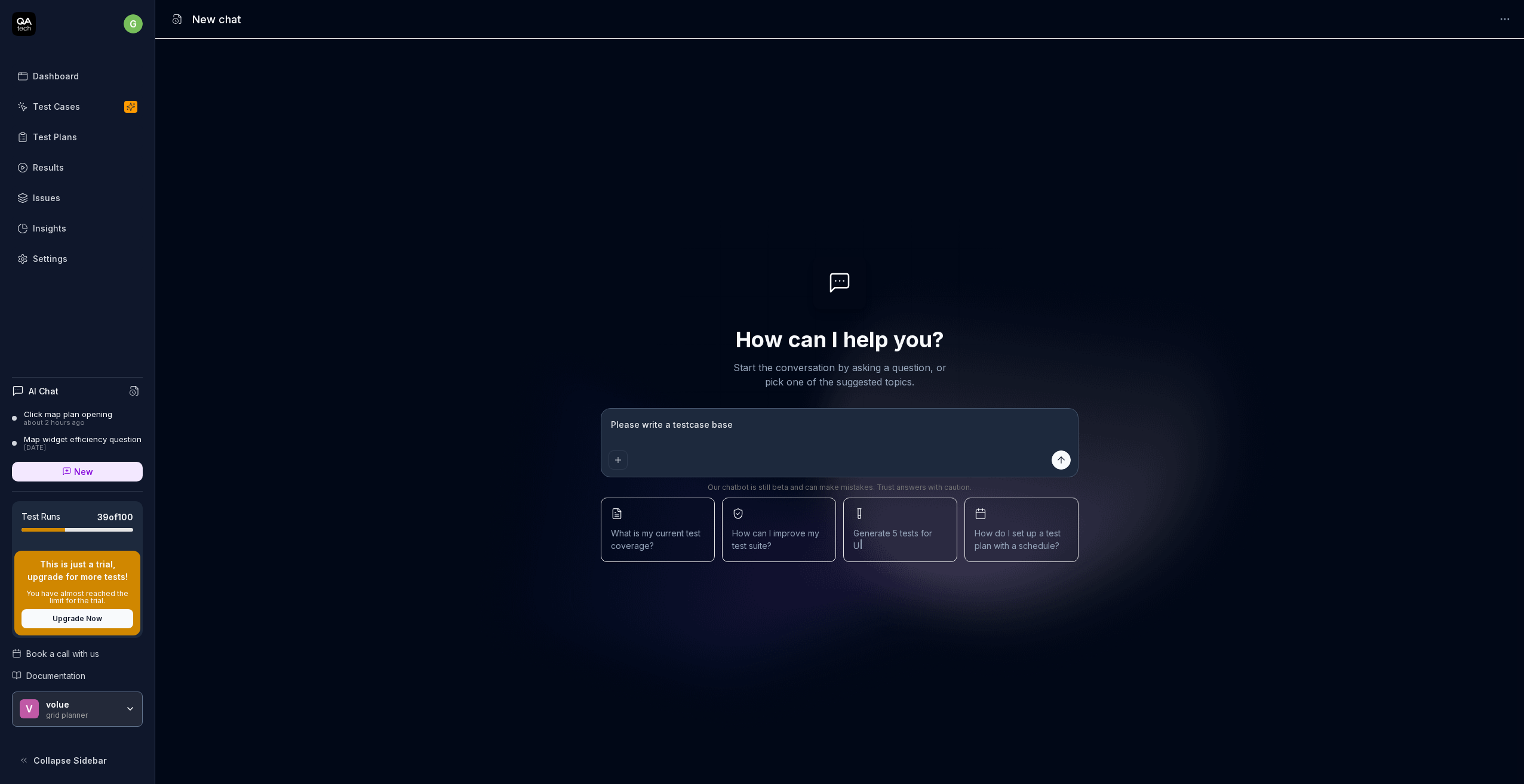
type textarea "Please write a testcase based"
type textarea "*"
type textarea "Please write a testcase based"
type textarea "*"
type textarea "Please write a testcase based o"
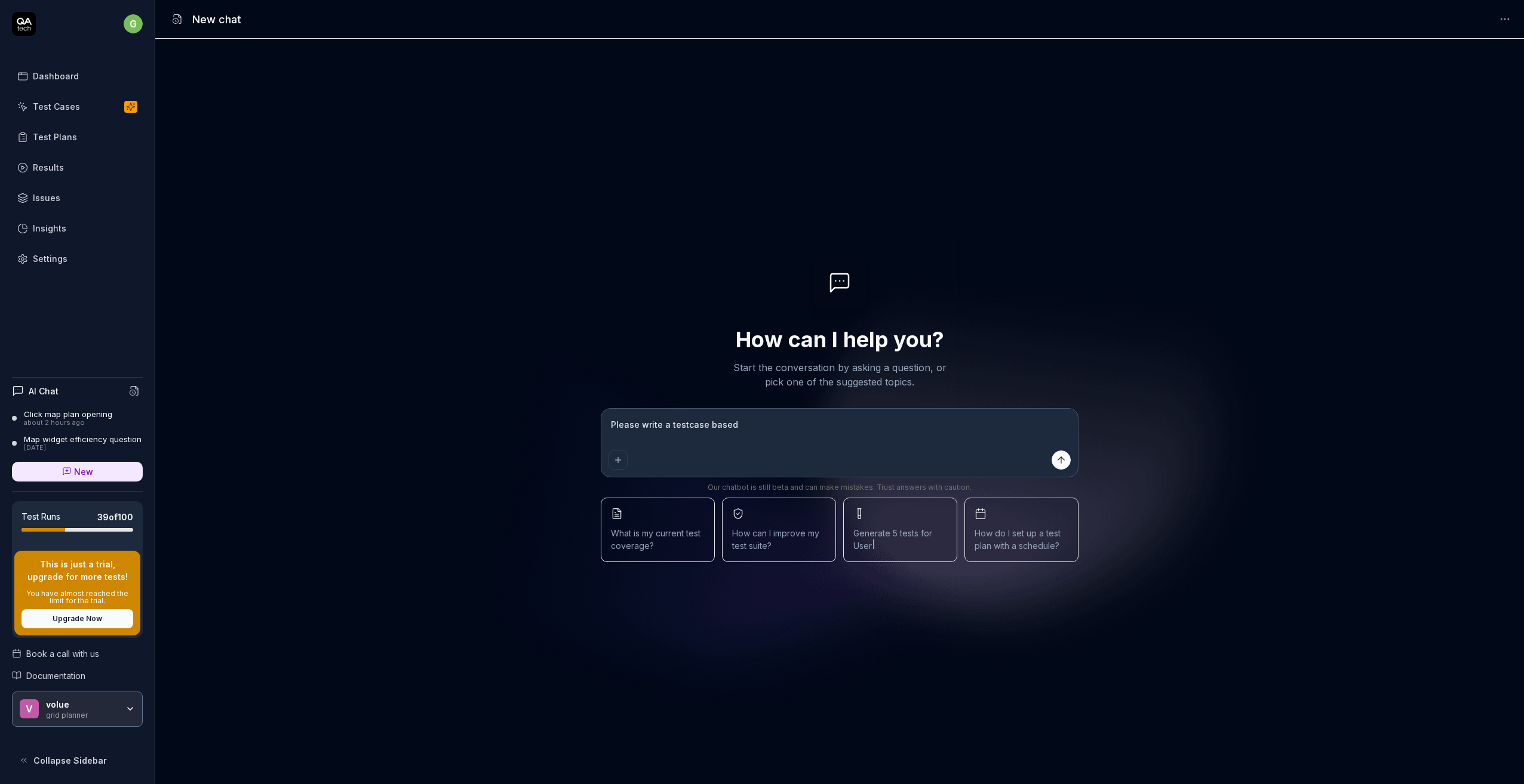
type textarea "*"
type textarea "Please write a testcase based on"
type textarea "*"
type textarea "Please write a testcase based on"
type textarea "*"
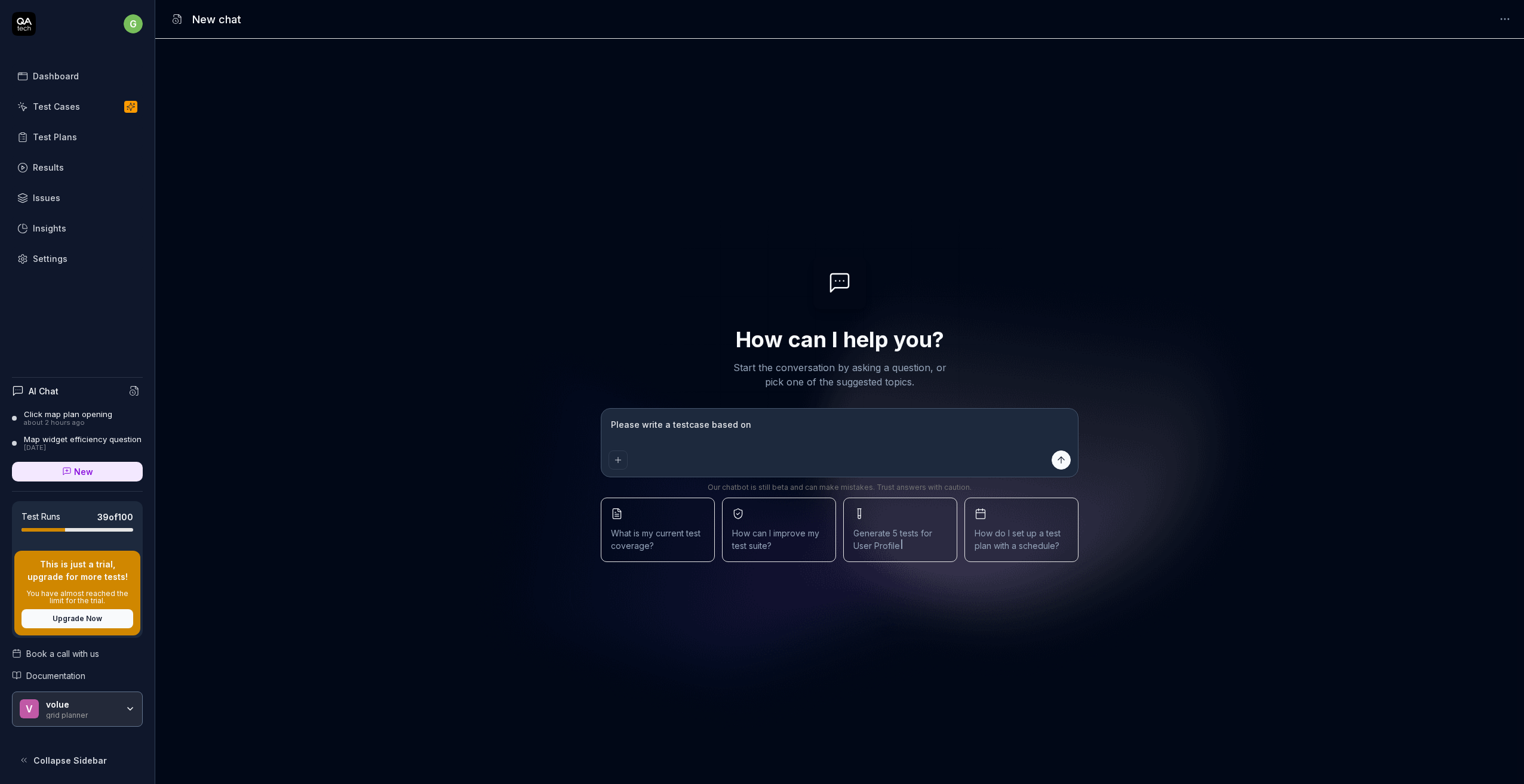
type textarea "Please write a testcase based on t"
type textarea "*"
type textarea "Please write a testcase based on th"
type textarea "*"
type textarea "Please write a testcase based on the"
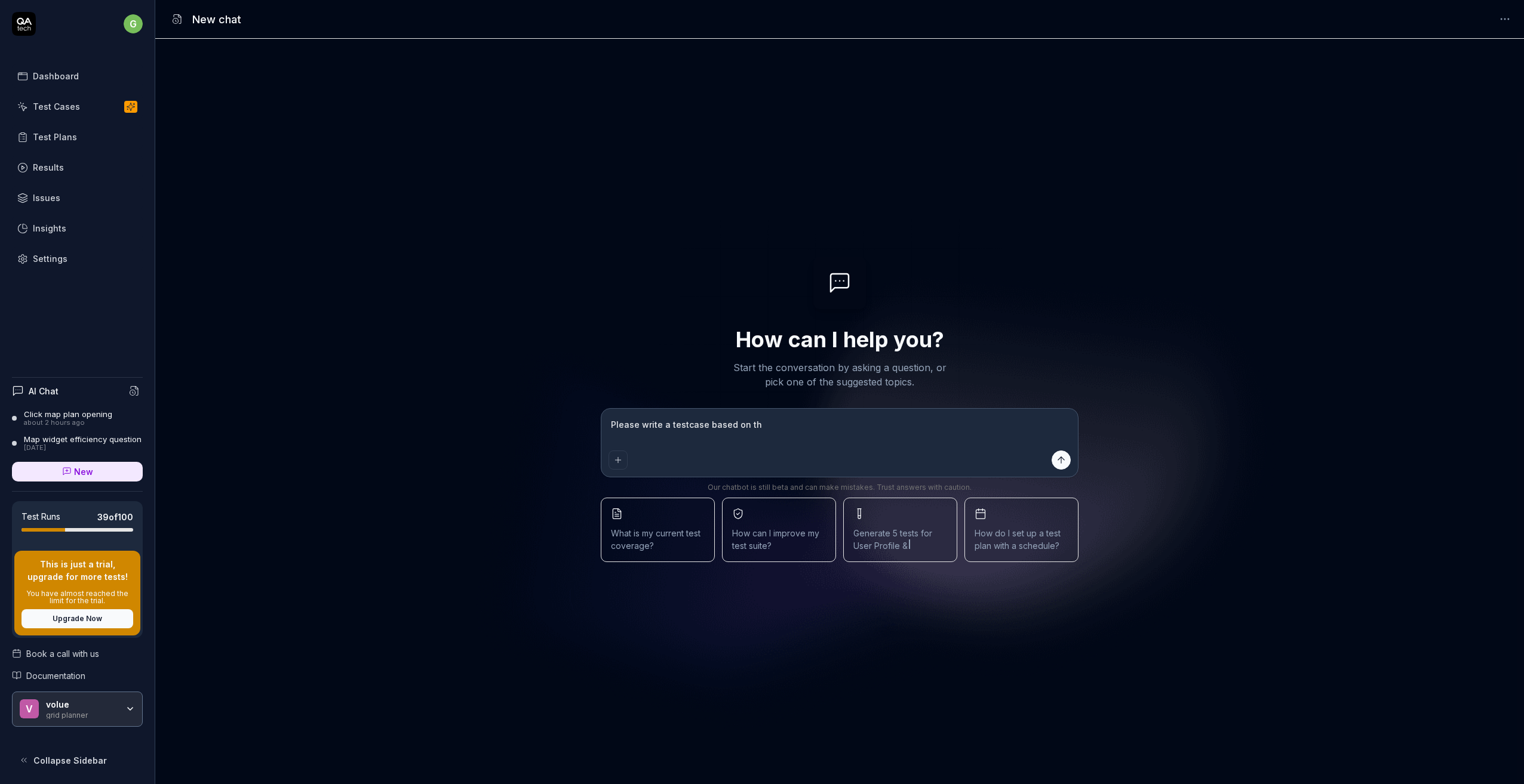
type textarea "*"
type textarea "Please write a testcase based on the"
type textarea "*"
type textarea "Please write a testcase based on the n"
type textarea "*"
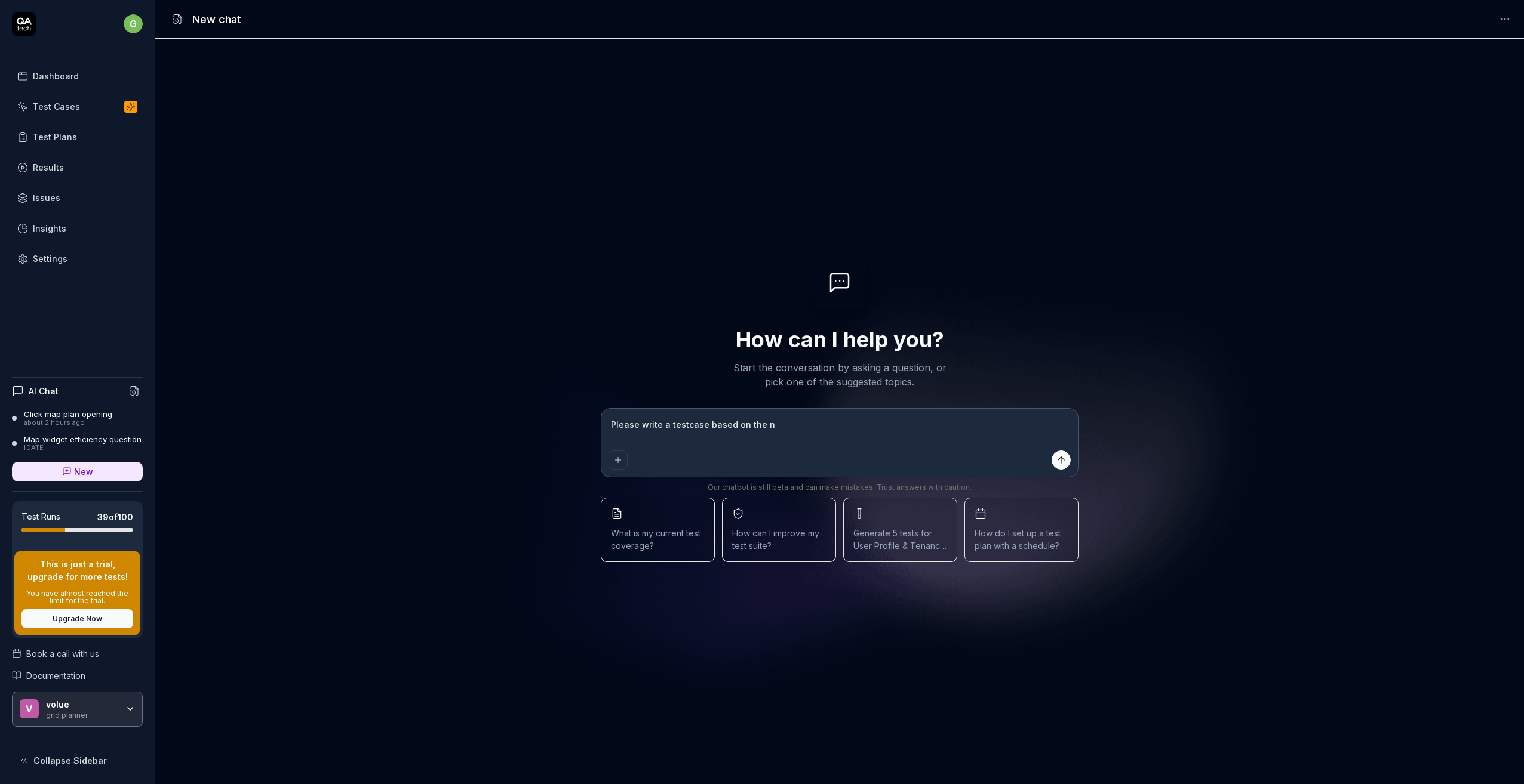
type textarea "Please write a testcase based on the ne"
type textarea "*"
type textarea "Please write a testcase based on the nee"
type textarea "*"
type textarea "Please write a testcase based on the need"
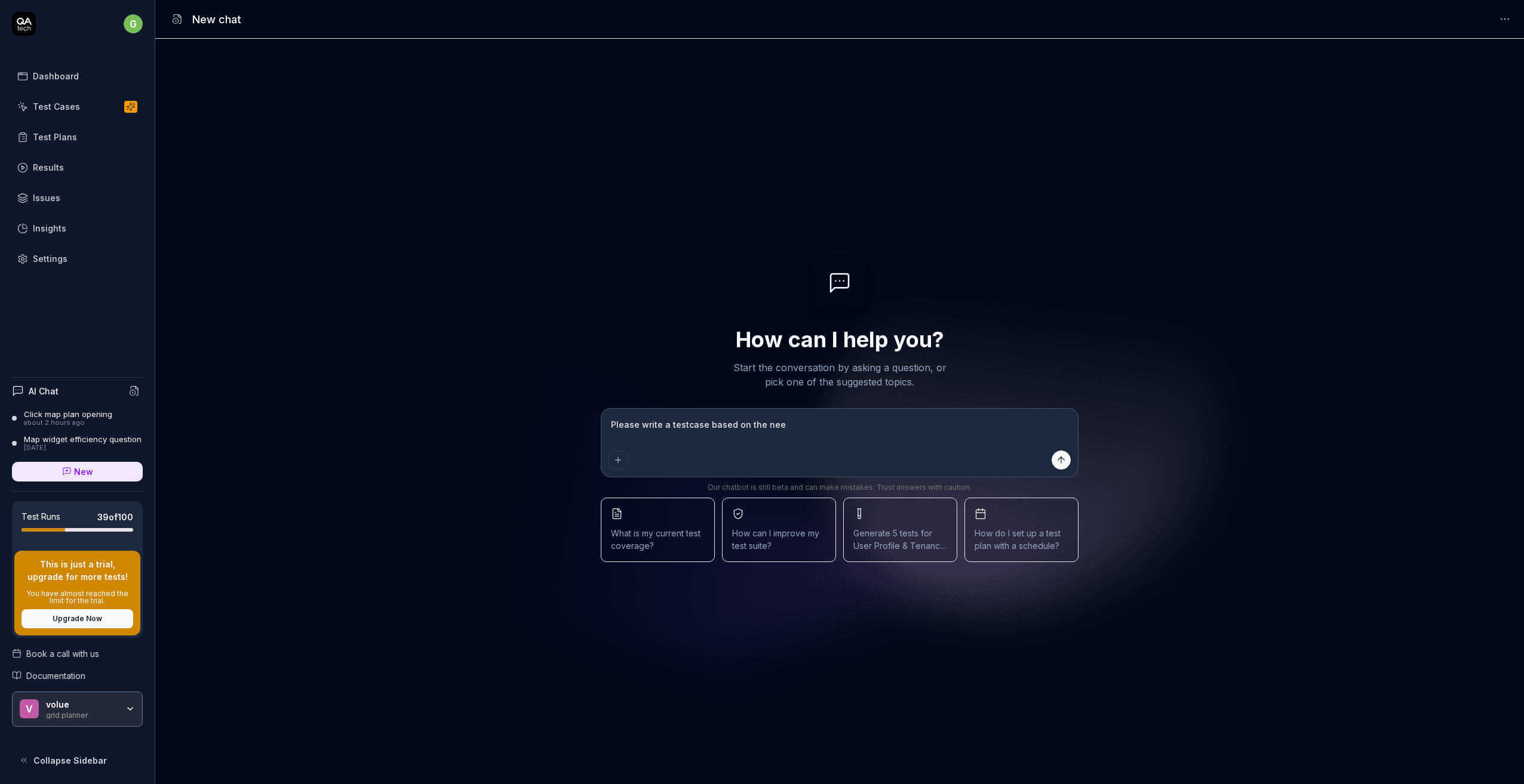
type textarea "*"
type textarea "Please write a testcase based on the need"
type textarea "*"
type textarea "Please write a testcase based on the need Search for specific plans within the …"
type textarea "*"
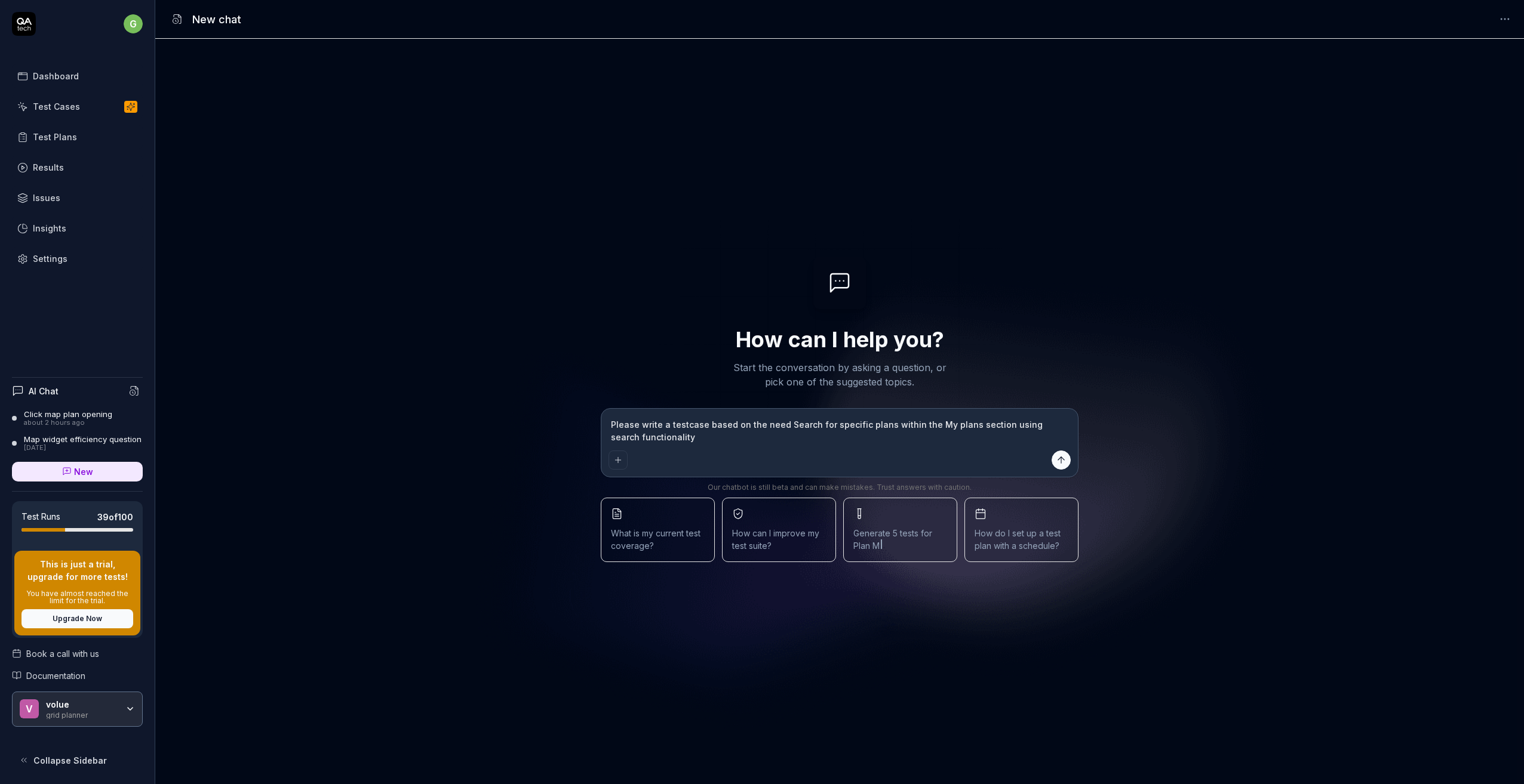
type textarea "Please write a testcase based on the need Search for specific plans within the …"
click at [1061, 453] on button "submit" at bounding box center [1061, 460] width 19 height 19
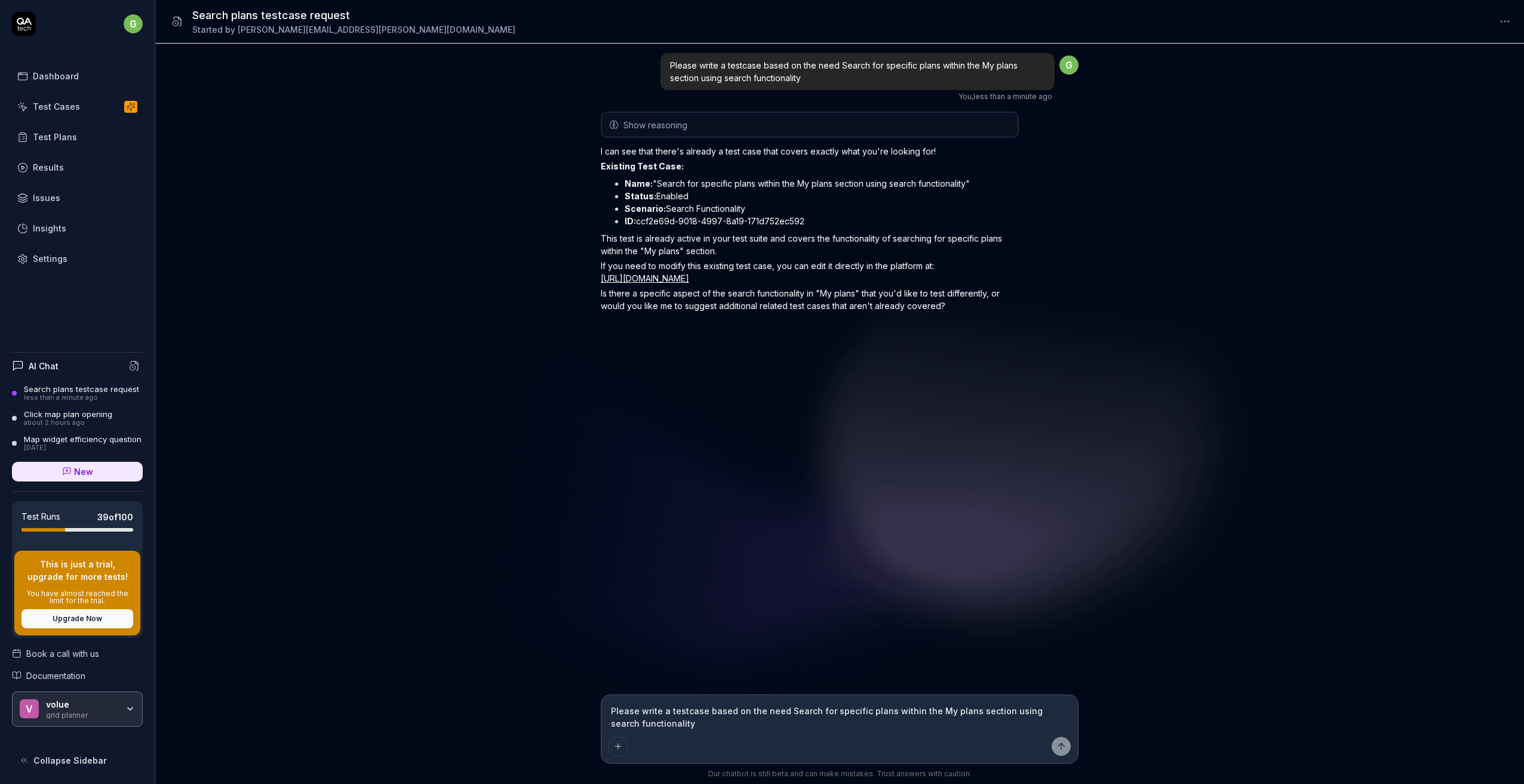
click at [785, 312] on p "Is there a specific aspect of the search functionality in "My plans" that you'd…" at bounding box center [809, 299] width 418 height 25
type textarea "*"
click at [660, 716] on textarea "Please write a testcase based on the need Search for specific plans within the …" at bounding box center [839, 717] width 463 height 30
type textarea "s"
type textarea "*"
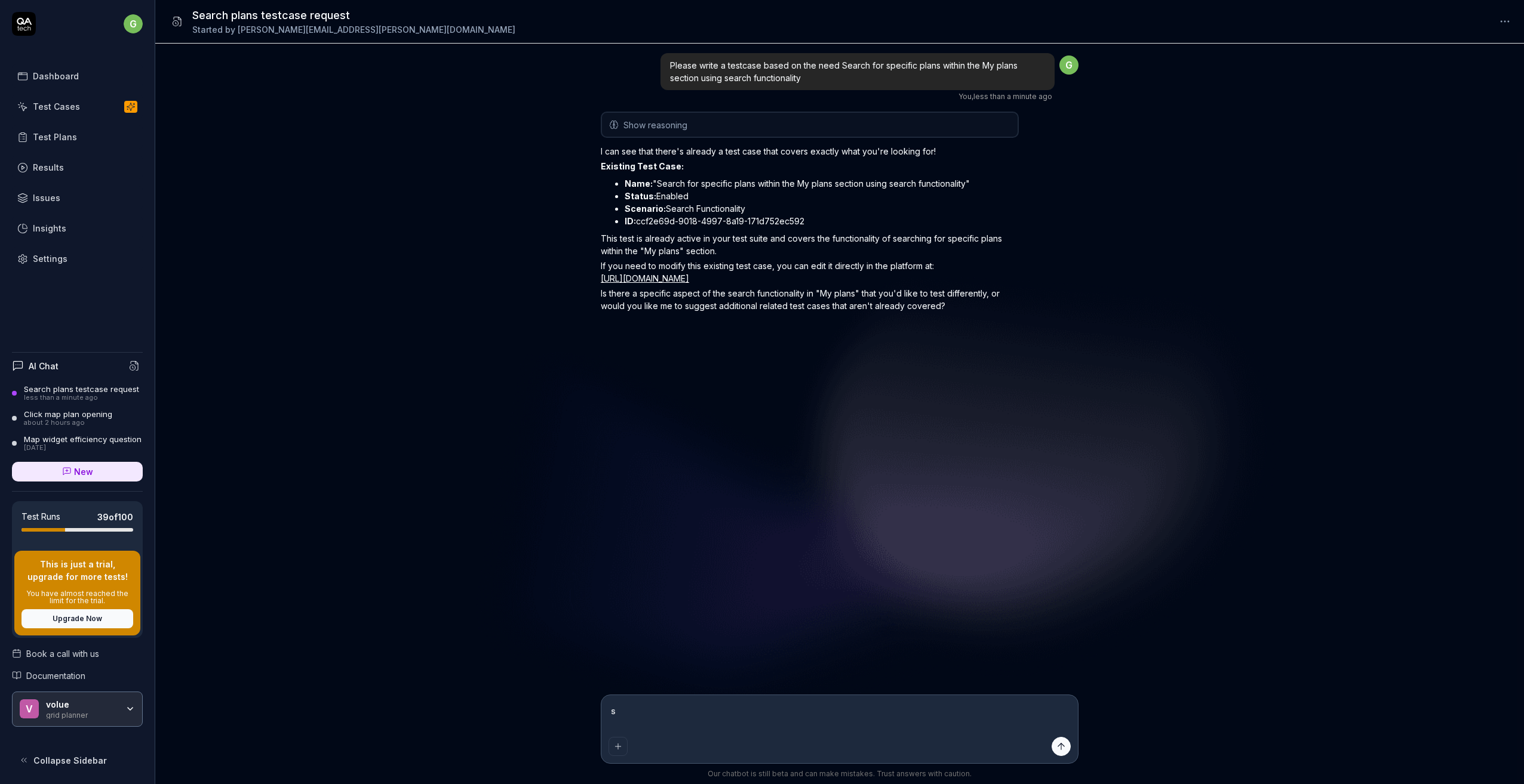
type textarea "su"
type textarea "*"
type textarea "sug"
type textarea "*"
type textarea "[PERSON_NAME]"
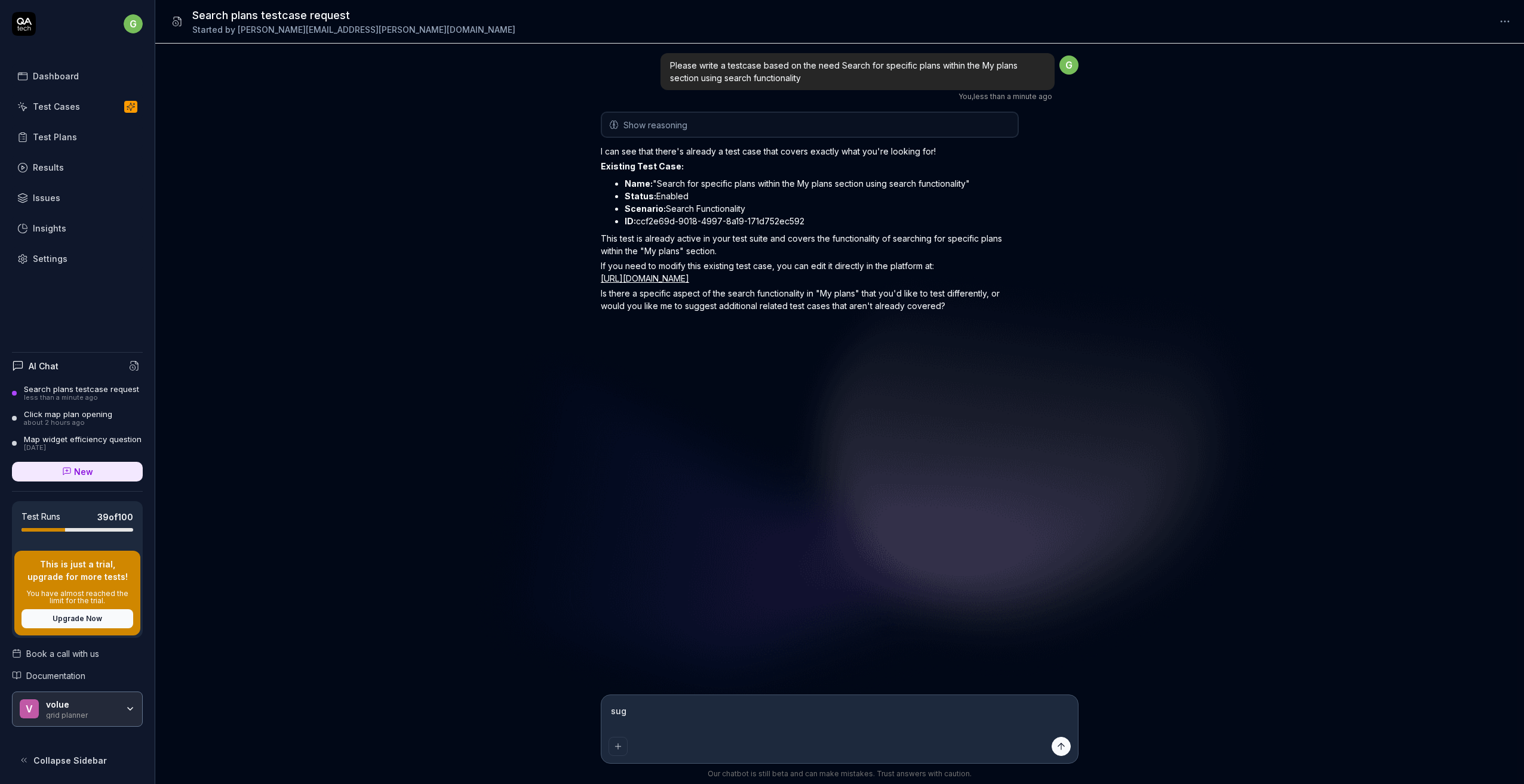
type textarea "*"
type textarea "sugge"
type textarea "*"
type textarea "sugges"
type textarea "*"
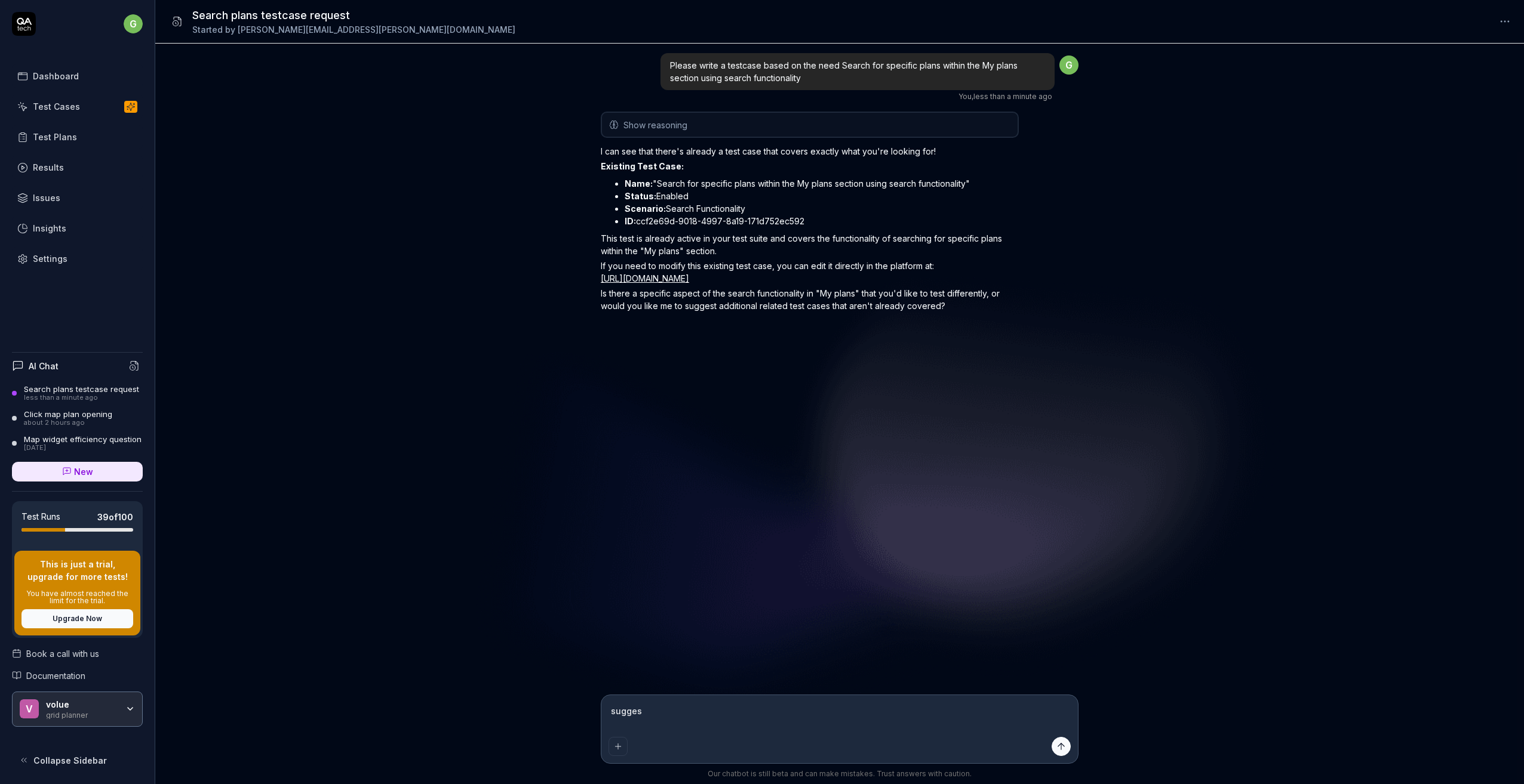
type textarea "suggest"
type textarea "*"
type textarea "suggest"
type textarea "*"
type textarea "suggest a"
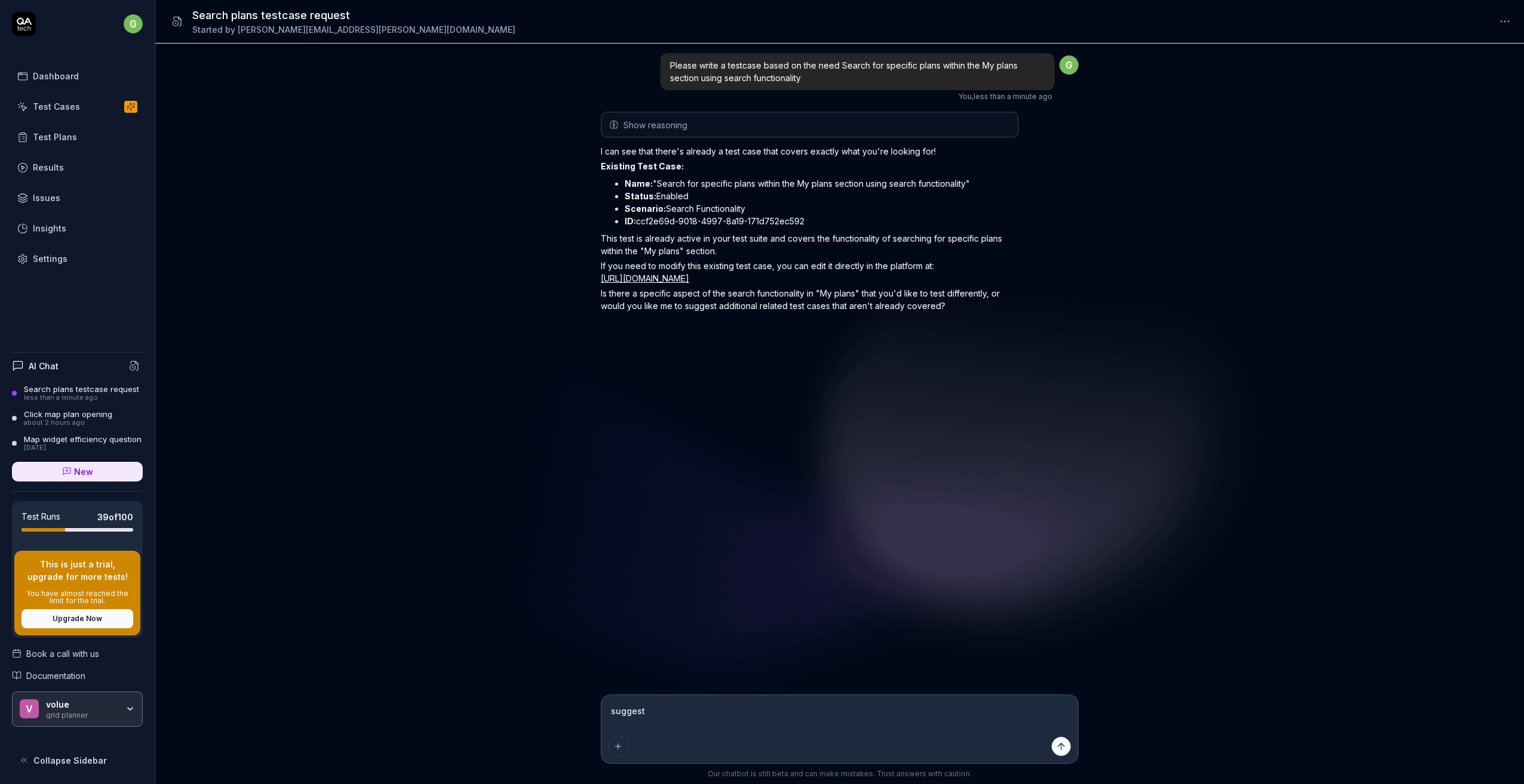
type textarea "*"
type textarea "suggest an"
type textarea "*"
type textarea "suggest an"
type textarea "*"
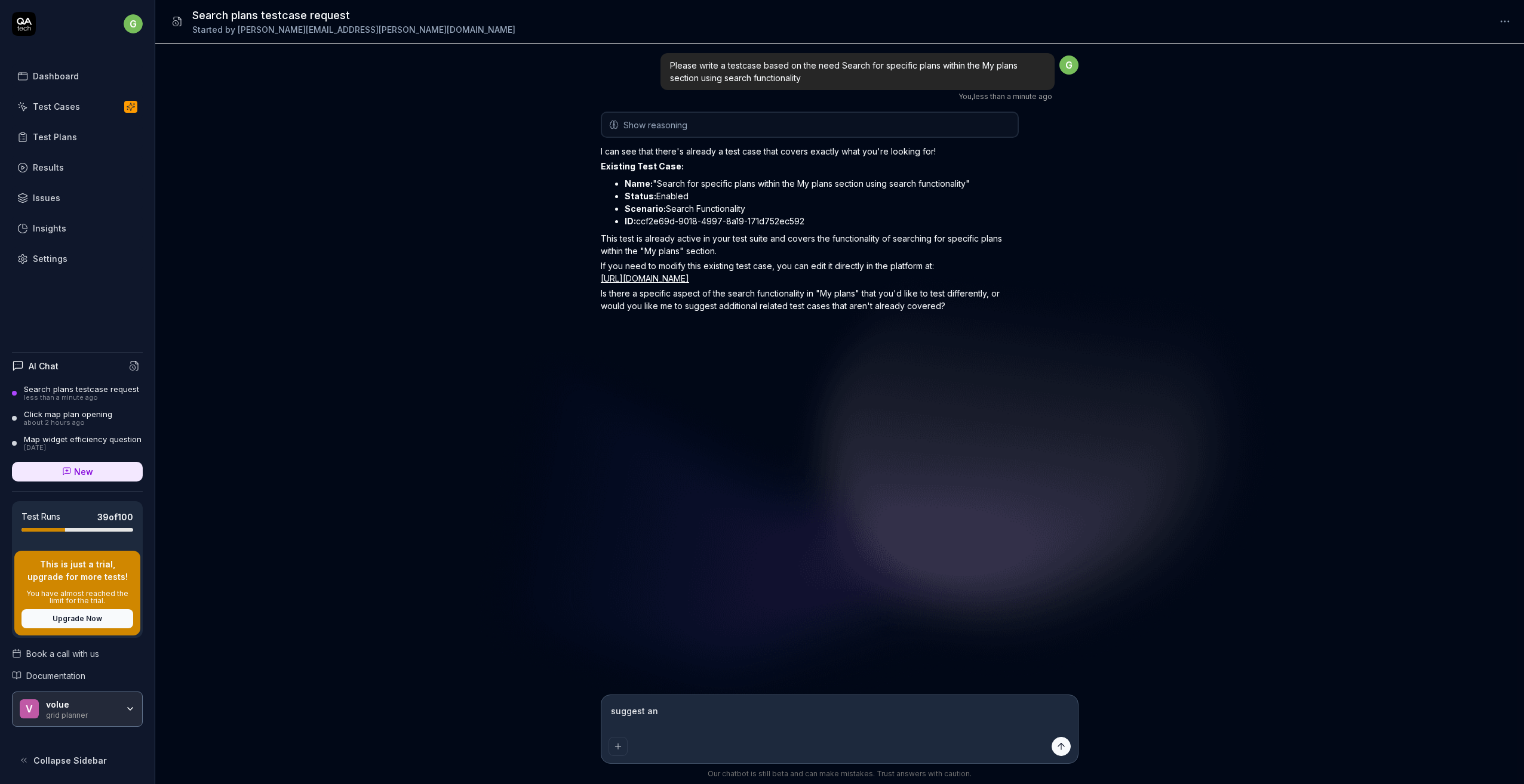
type textarea "suggest an a"
type textarea "*"
type textarea "suggest an ad"
type textarea "*"
type textarea "suggest an add"
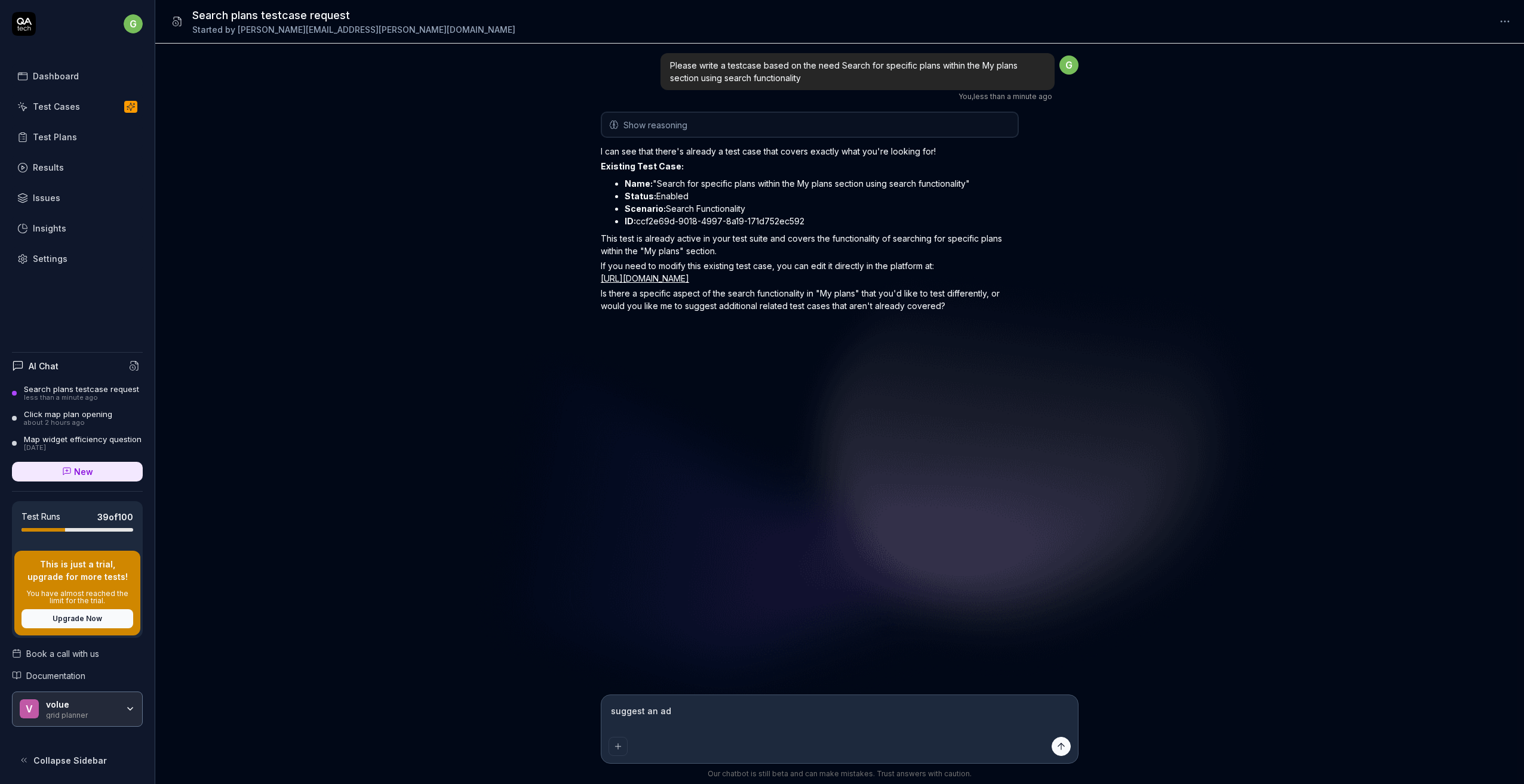
type textarea "*"
type textarea "suggest an addi"
type textarea "*"
type textarea "suggest an addit"
type textarea "*"
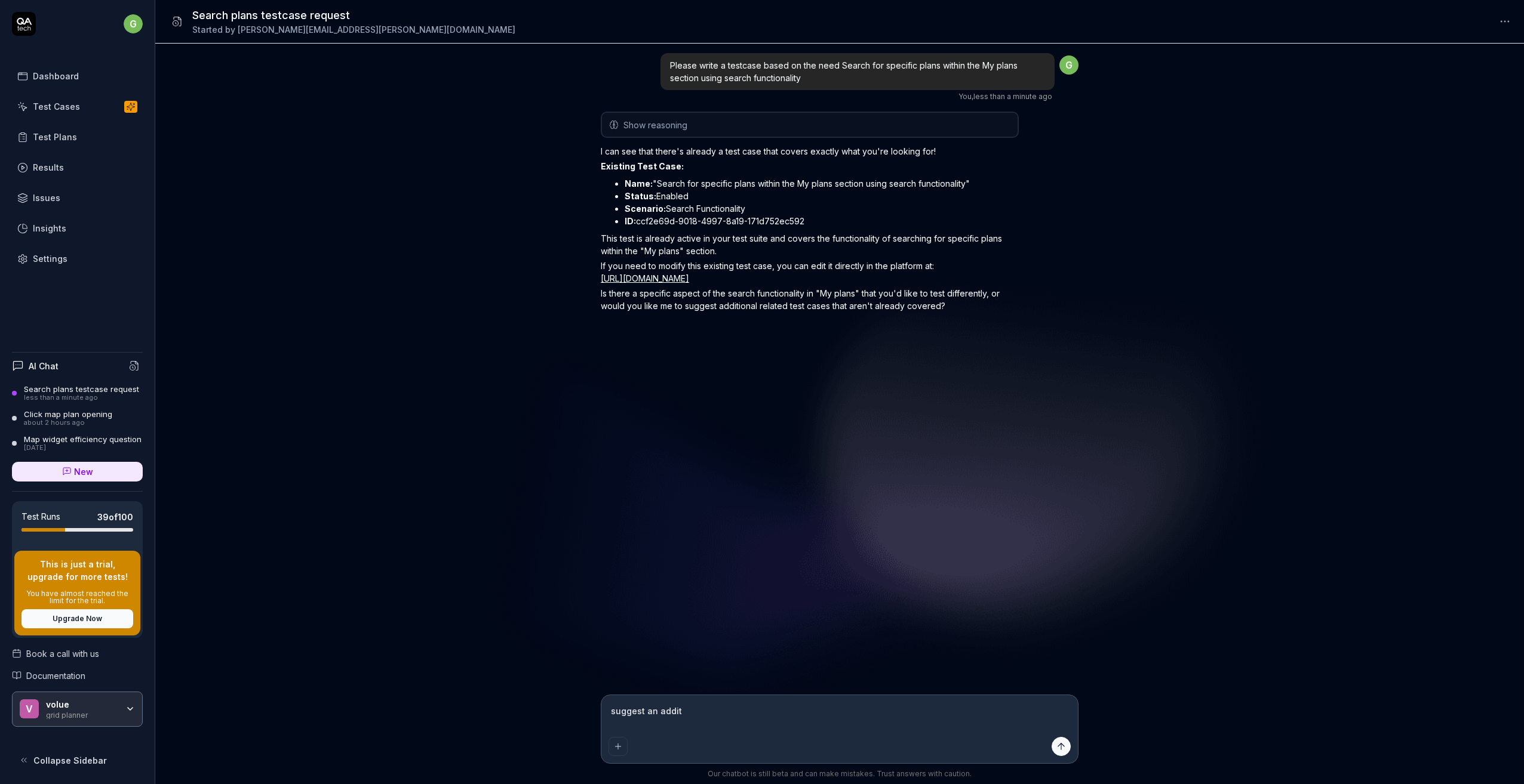
type textarea "suggest an [PERSON_NAME]"
type textarea "*"
type textarea "suggest an additio"
type textarea "*"
type textarea "suggest an addition"
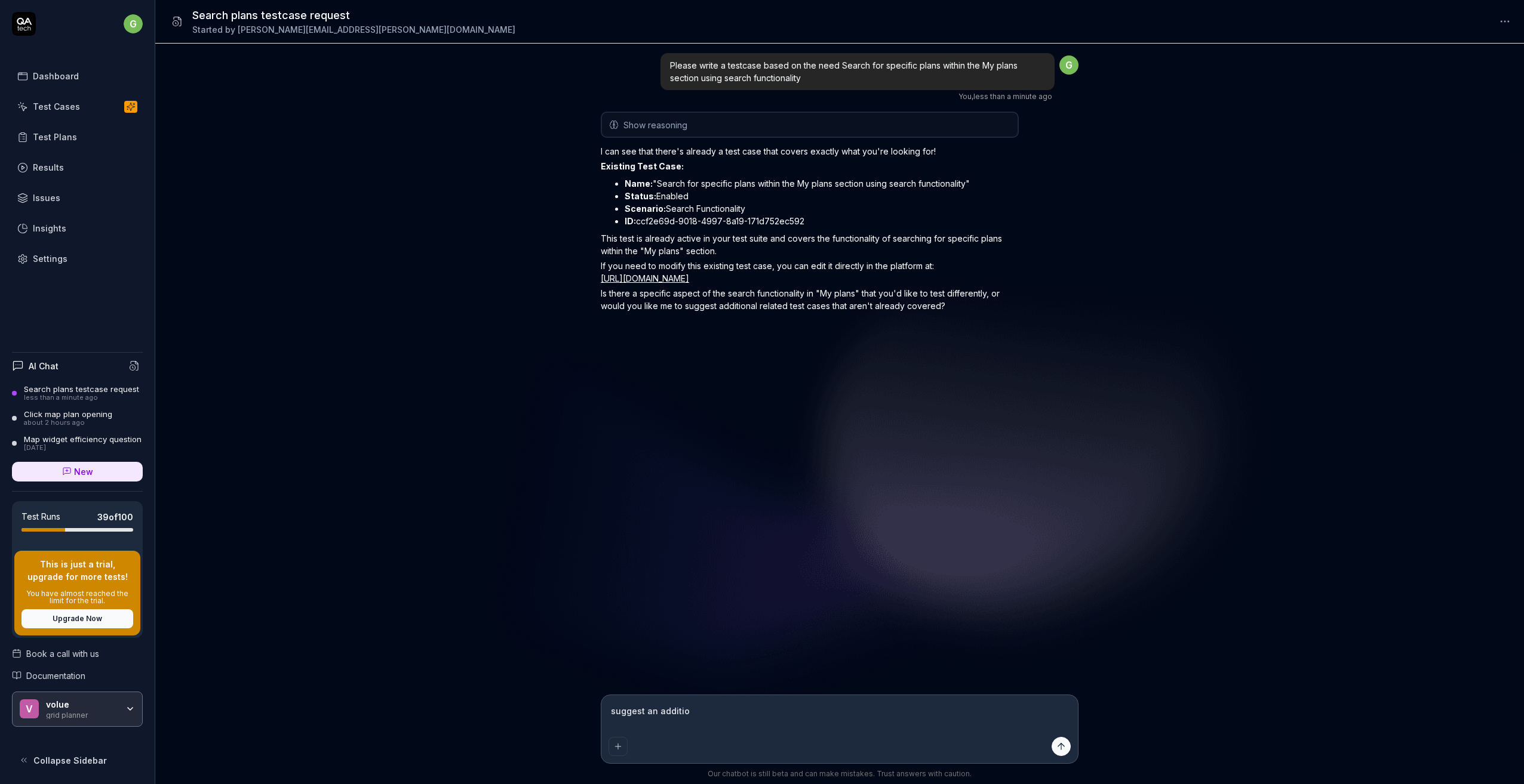
type textarea "*"
type textarea "suggest an additiona"
type textarea "*"
type textarea "suggest an additional"
type textarea "*"
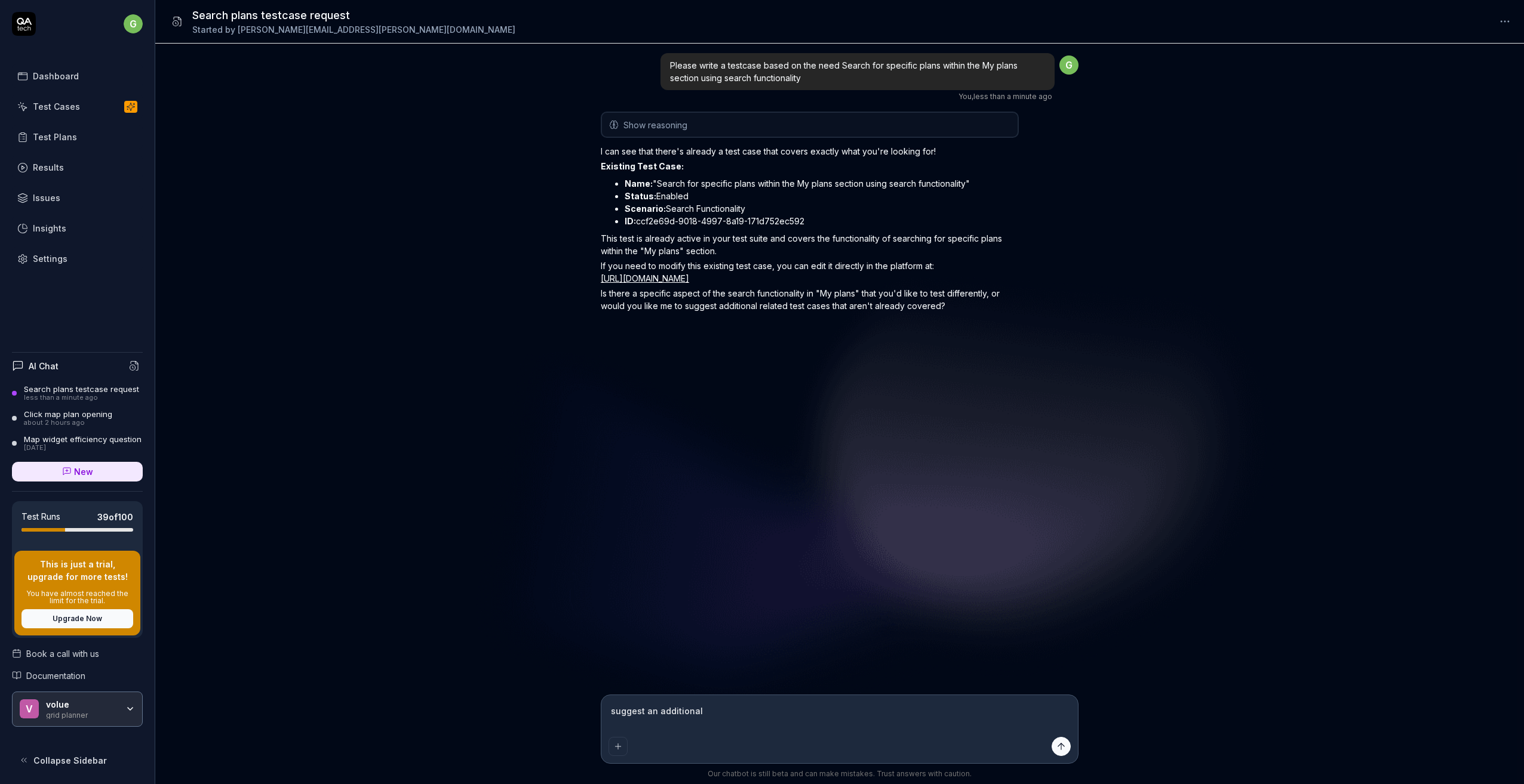
type textarea "suggest an additional"
type textarea "*"
type textarea "suggest an additional t"
type textarea "*"
type textarea "suggest an additional te"
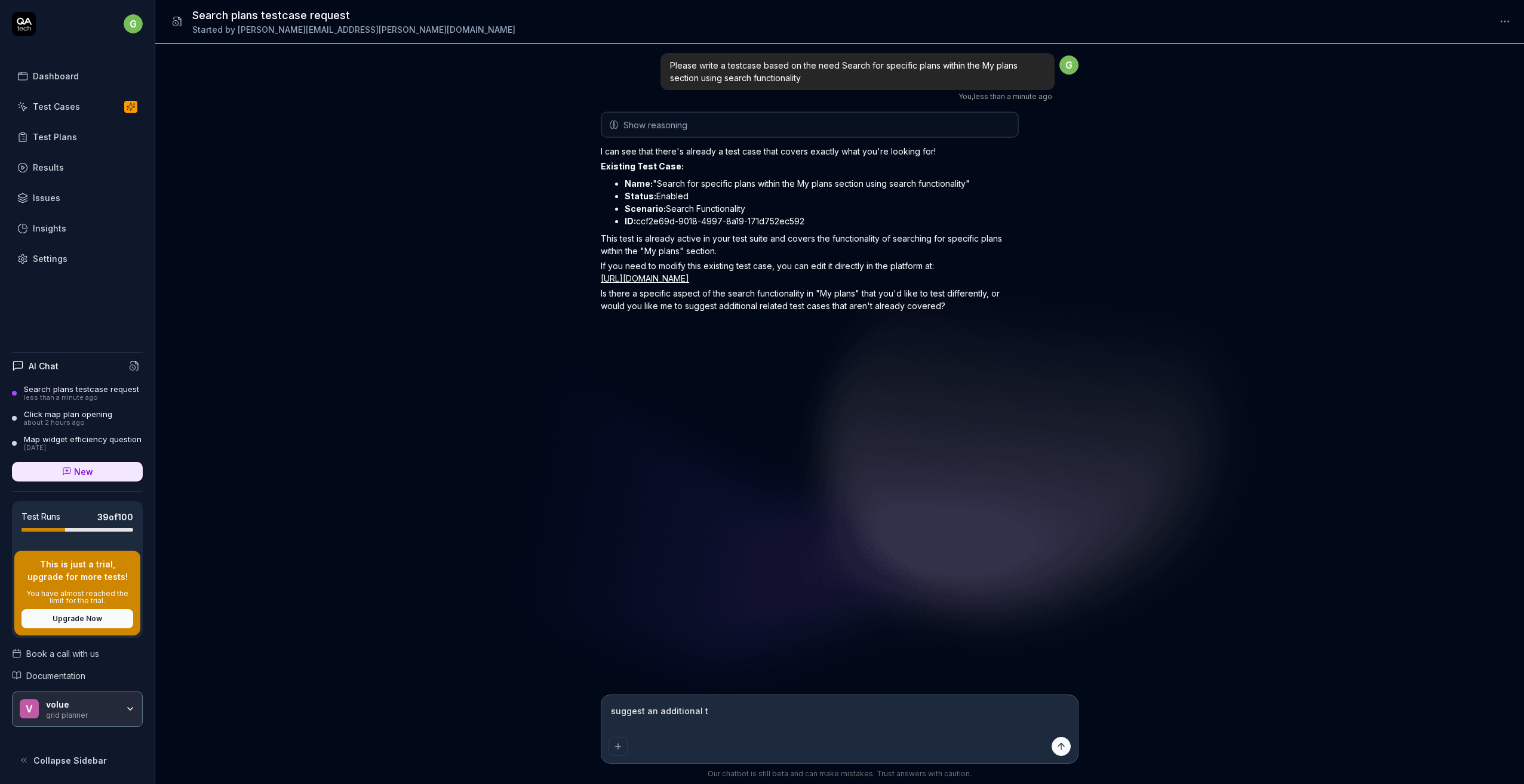
type textarea "*"
type textarea "suggest an additional tes"
type textarea "*"
type textarea "suggest an additional test"
type textarea "*"
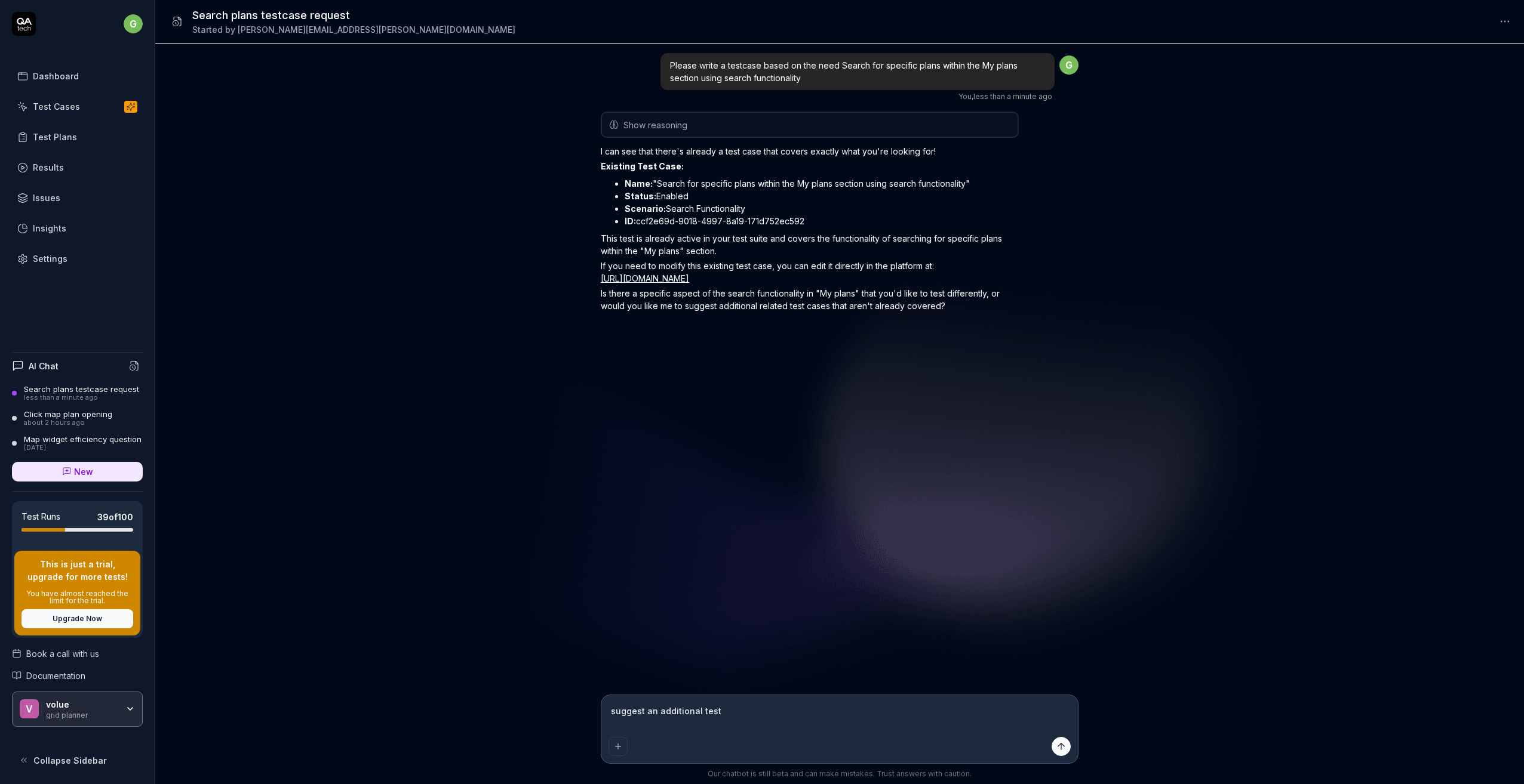
type textarea "suggest an additional testc"
type textarea "*"
type textarea "suggest an additional testca"
type textarea "*"
type textarea "suggest an additional testcas"
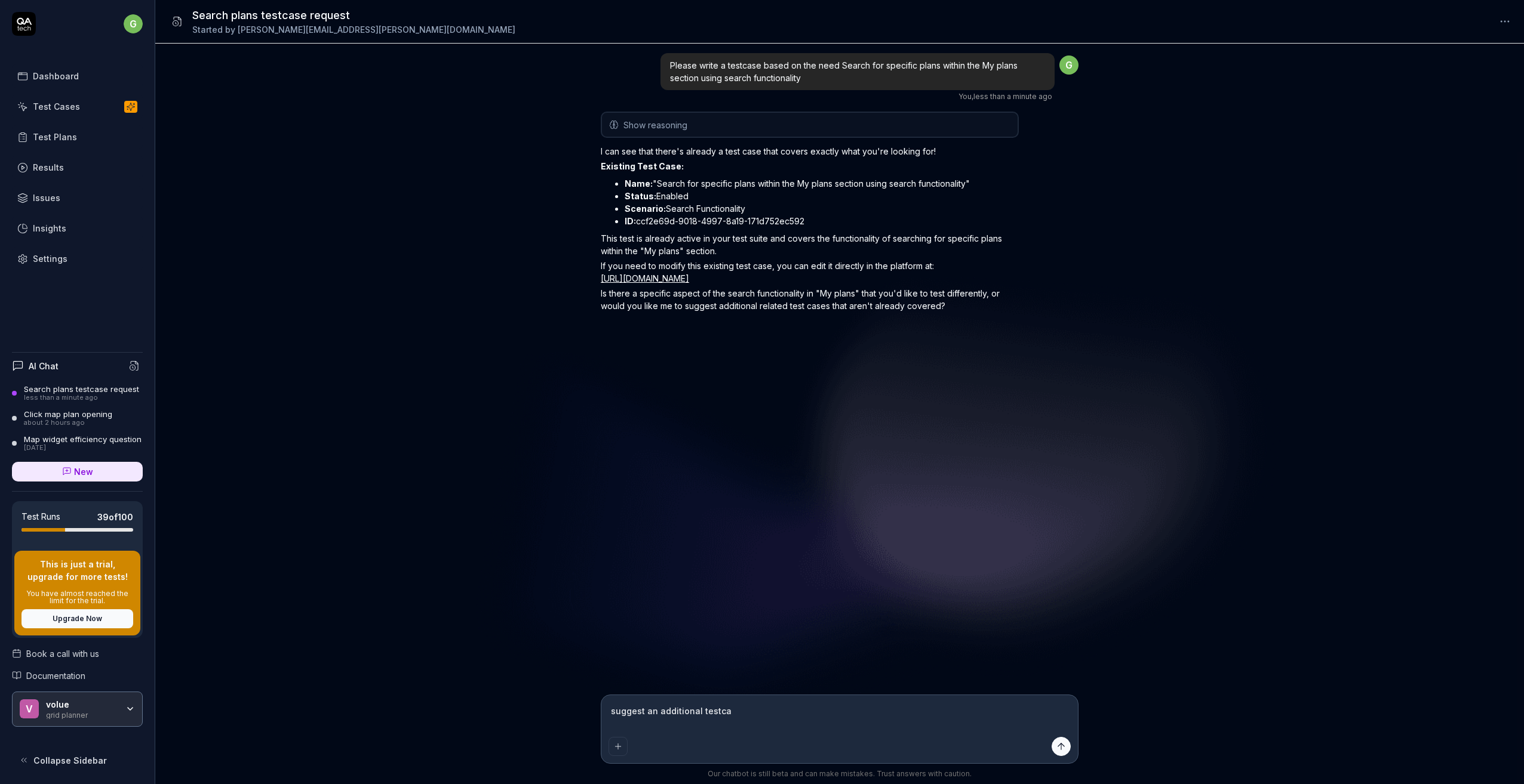
type textarea "*"
type textarea "suggest an additional testcase"
type textarea "*"
type textarea "suggest an additional testcase"
type textarea "*"
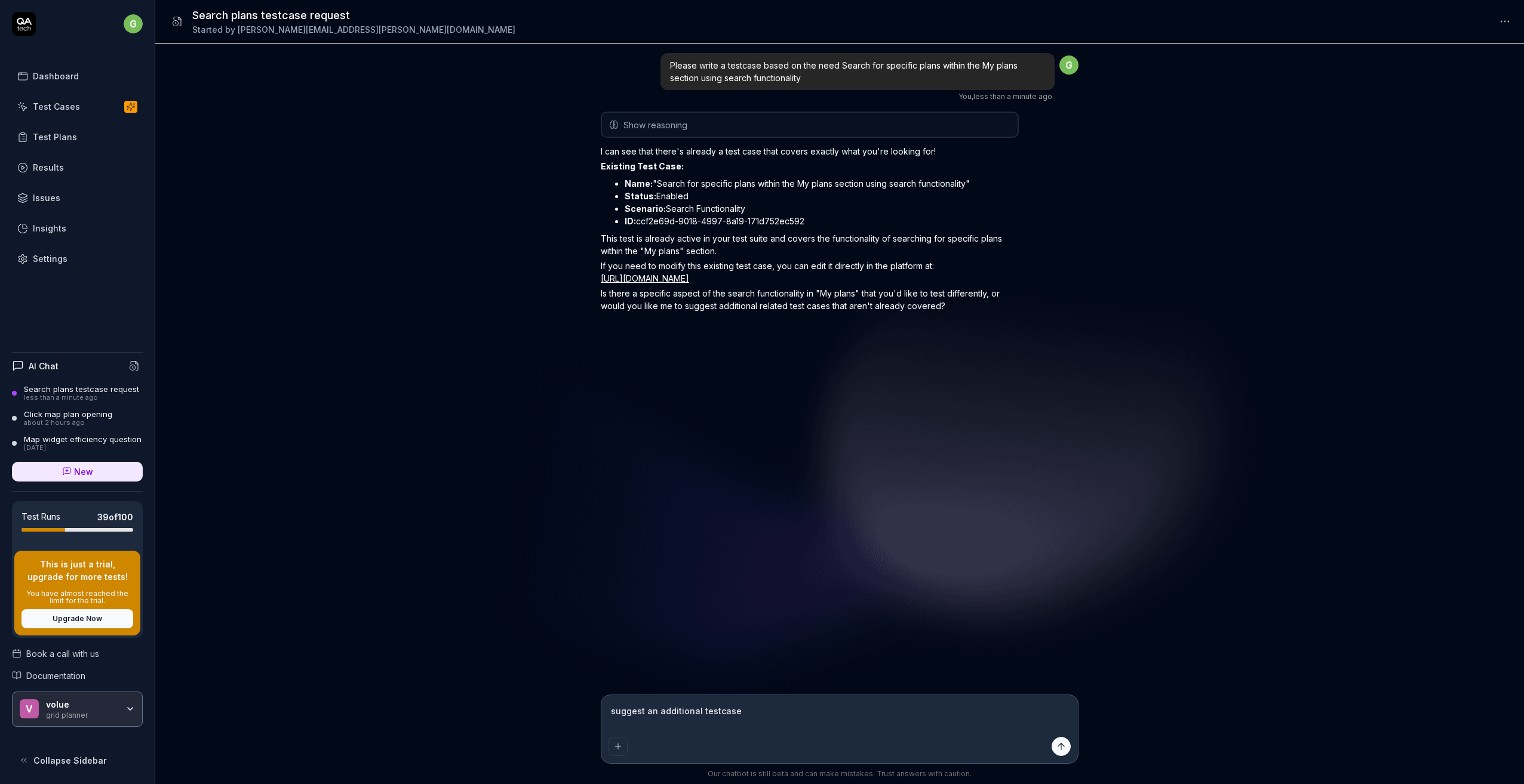
type textarea "suggest an additional testcase t"
type textarea "*"
type textarea "suggest an additional testcase th"
type textarea "*"
type textarea "suggest an additional testcase tha"
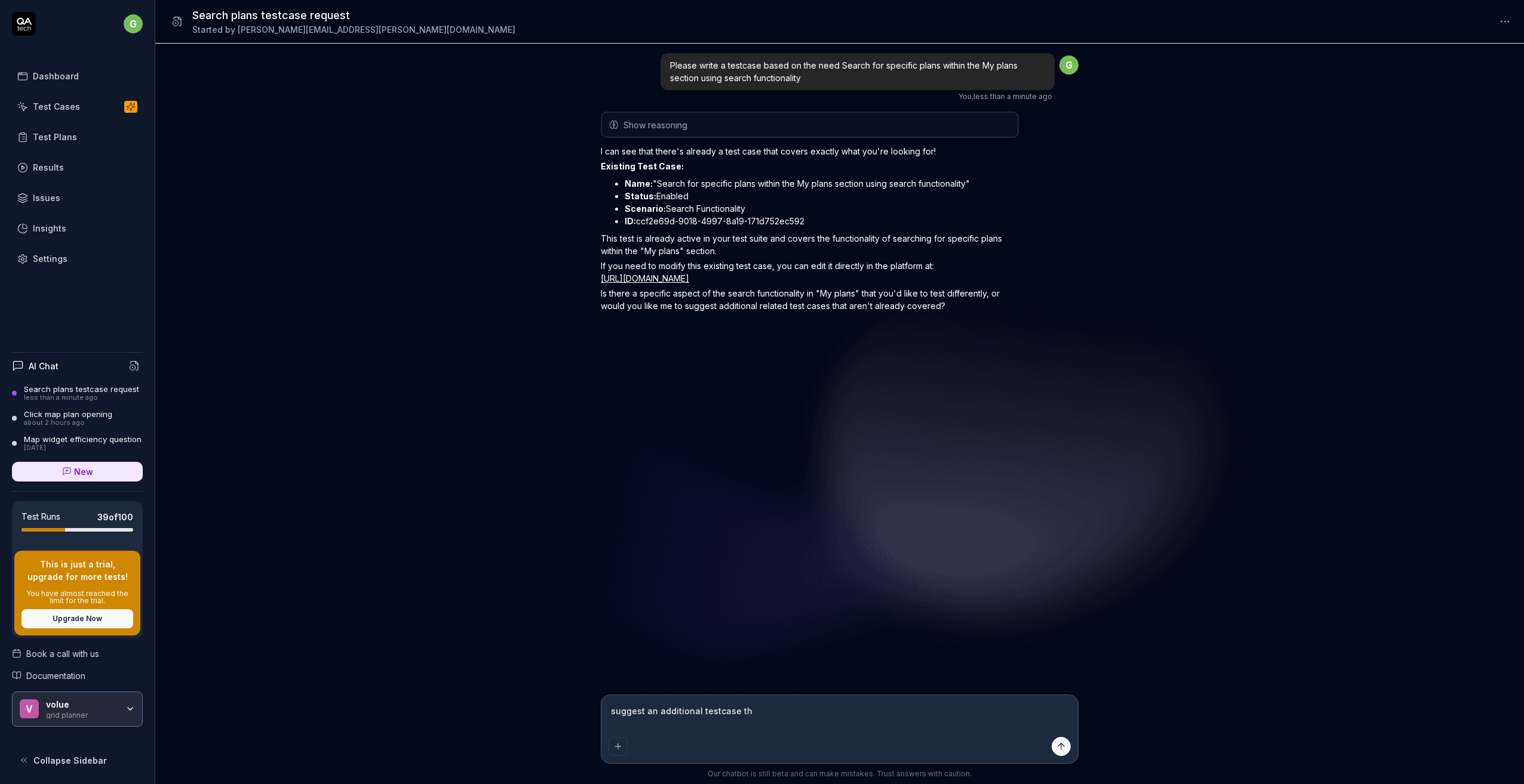
type textarea "*"
type textarea "suggest an additional testcase that"
type textarea "*"
type textarea "suggest an additional testcase that"
type textarea "*"
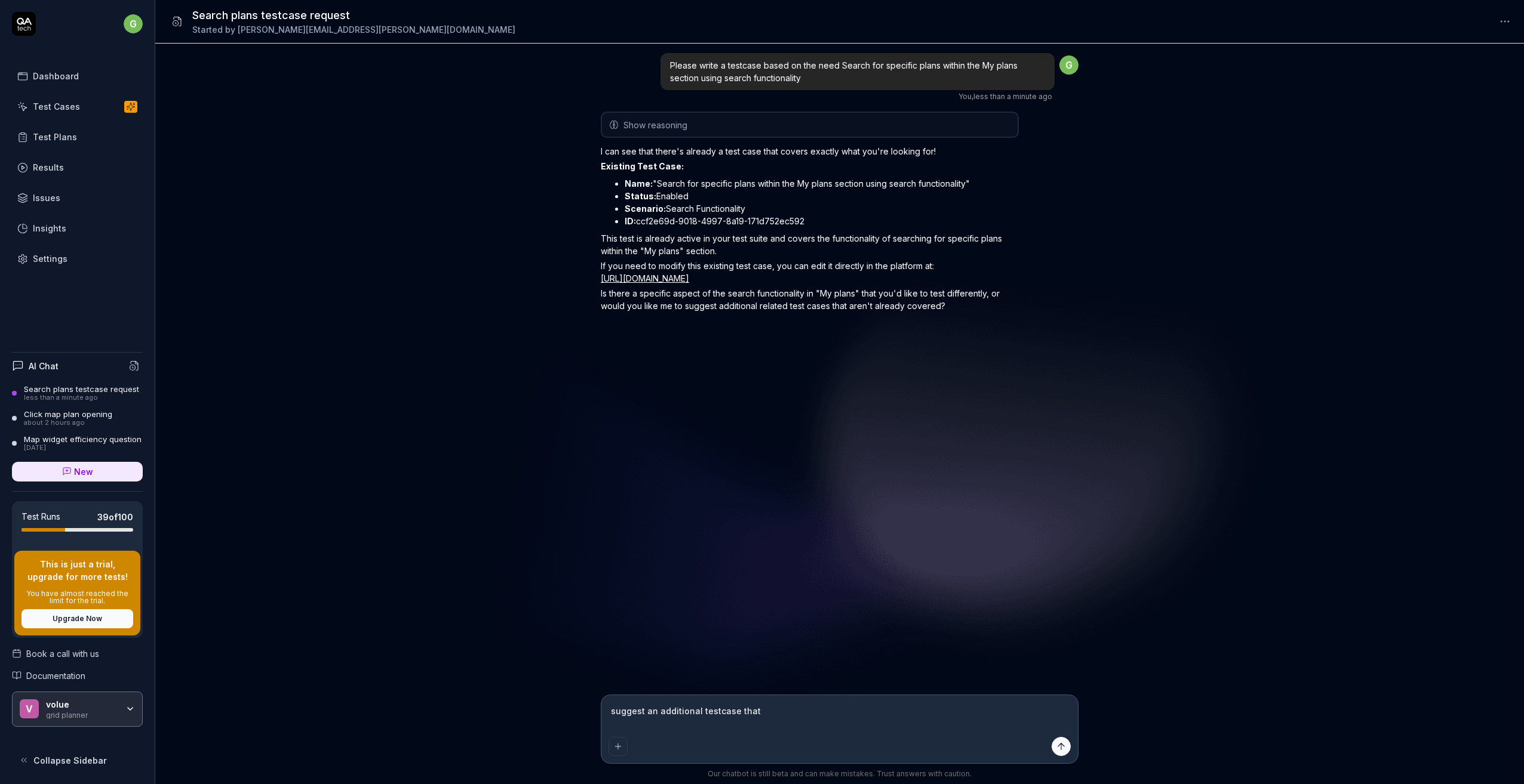
type textarea "suggest an additional testcase that n"
type textarea "*"
type textarea "suggest an additional testcase that no"
type textarea "*"
type textarea "suggest an additional testcase that not"
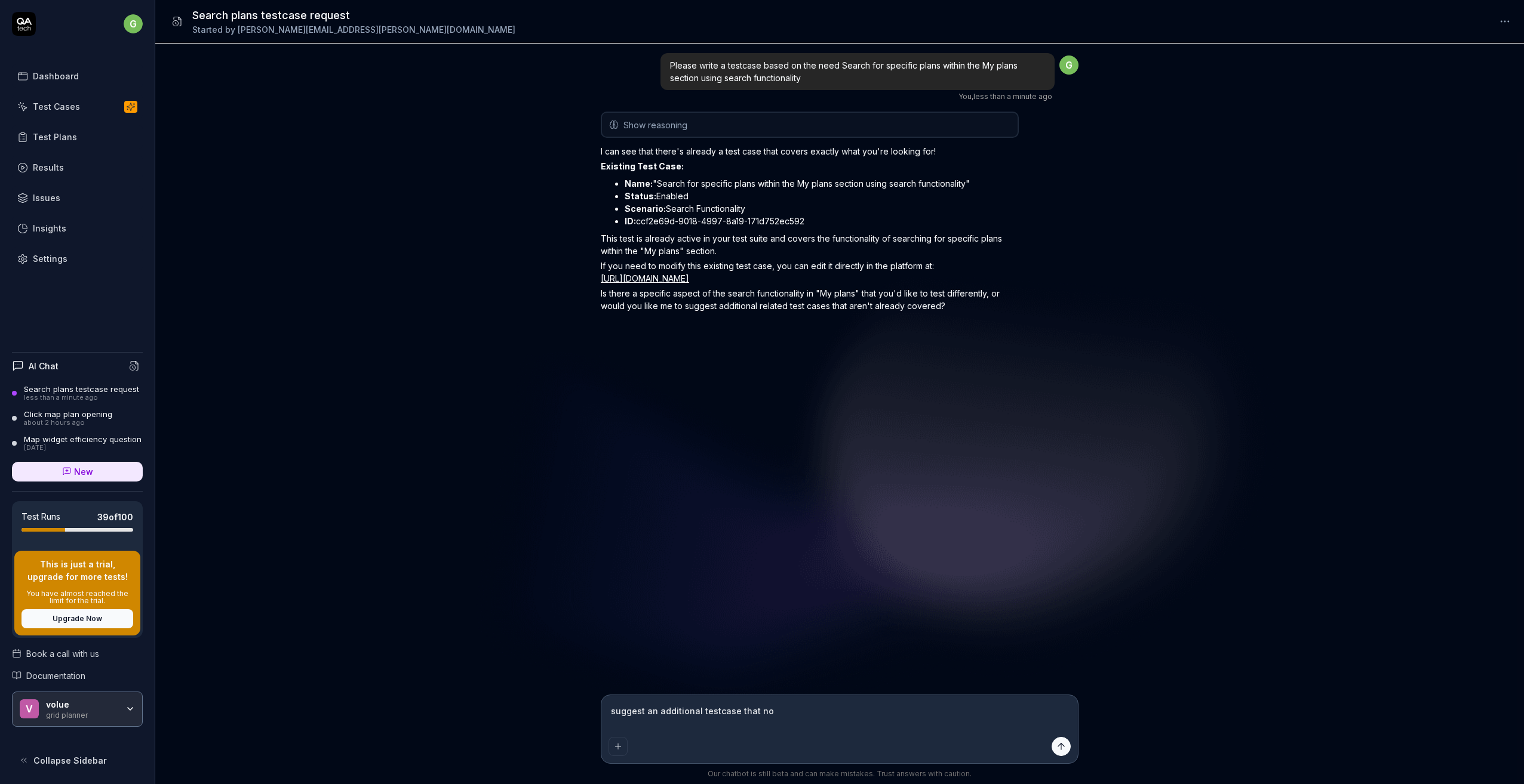
type textarea "*"
type textarea "suggest an additional testcase that not"
type textarea "*"
type textarea "suggest an additional testcase that not f"
type textarea "*"
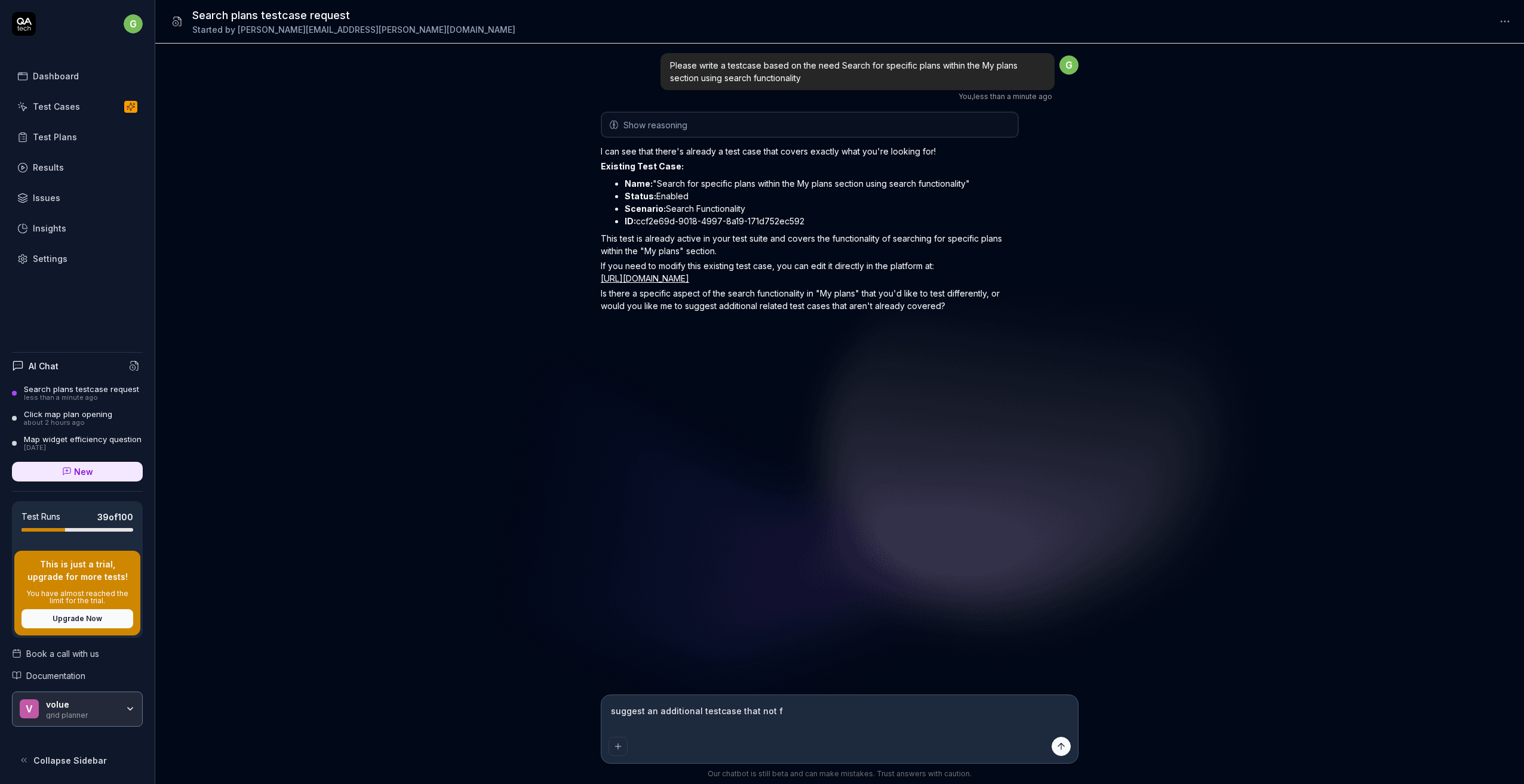
type textarea "suggest an additional testcase that not fa"
type textarea "*"
type textarea "suggest an additional testcase that not fai"
type textarea "*"
type textarea "suggest an additional testcase that not fail"
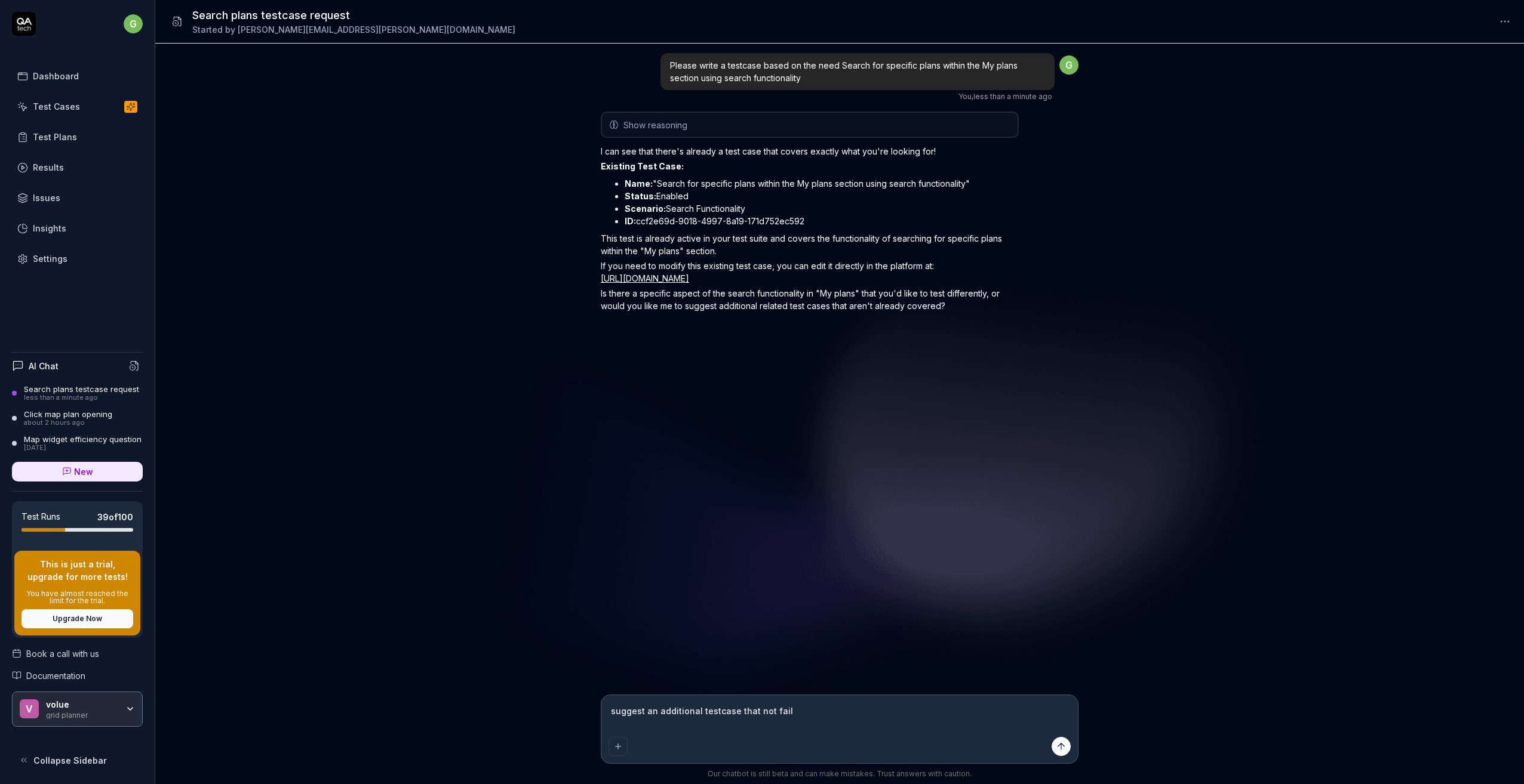
type textarea "*"
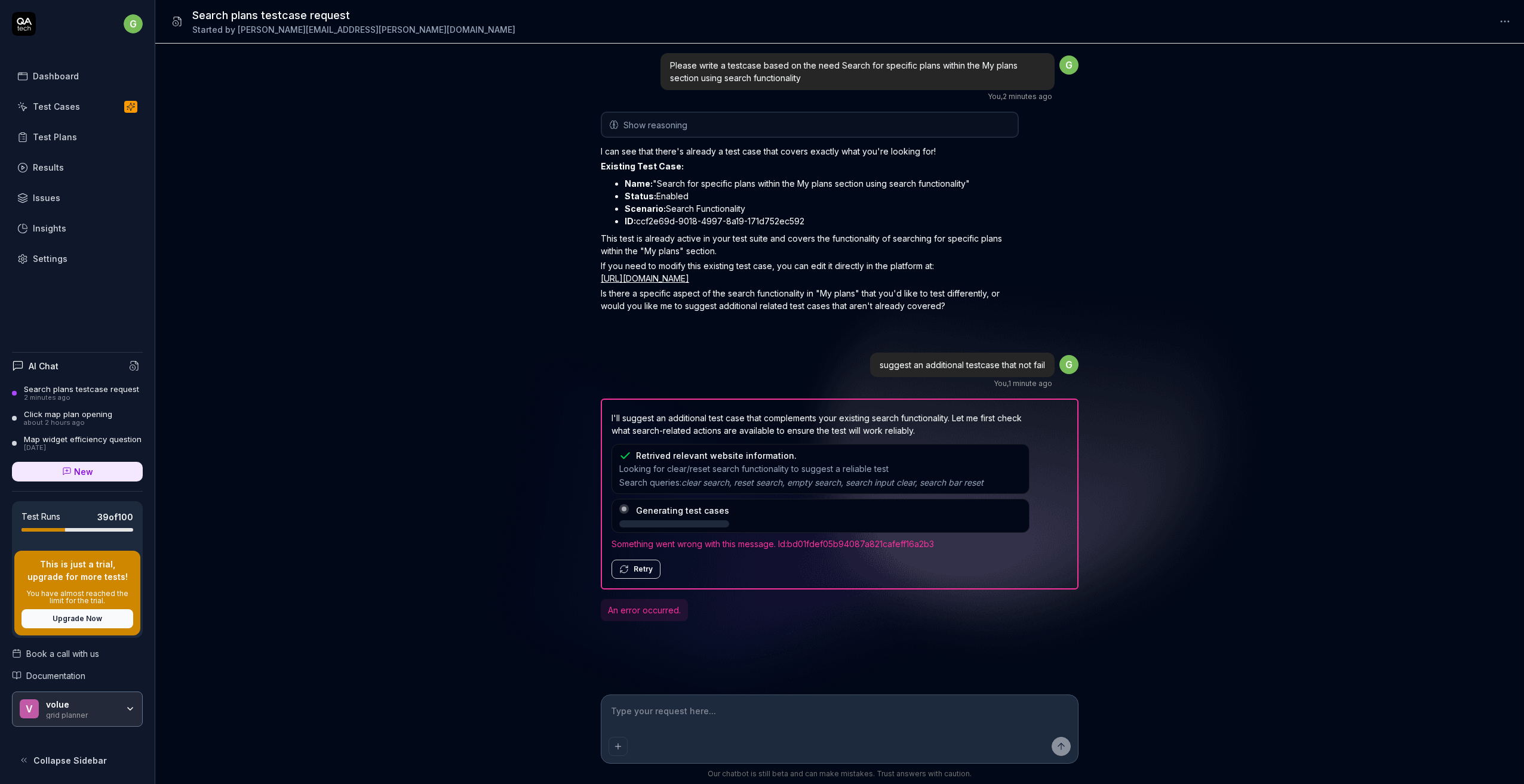
click at [635, 579] on button "Retry" at bounding box center [636, 569] width 49 height 19
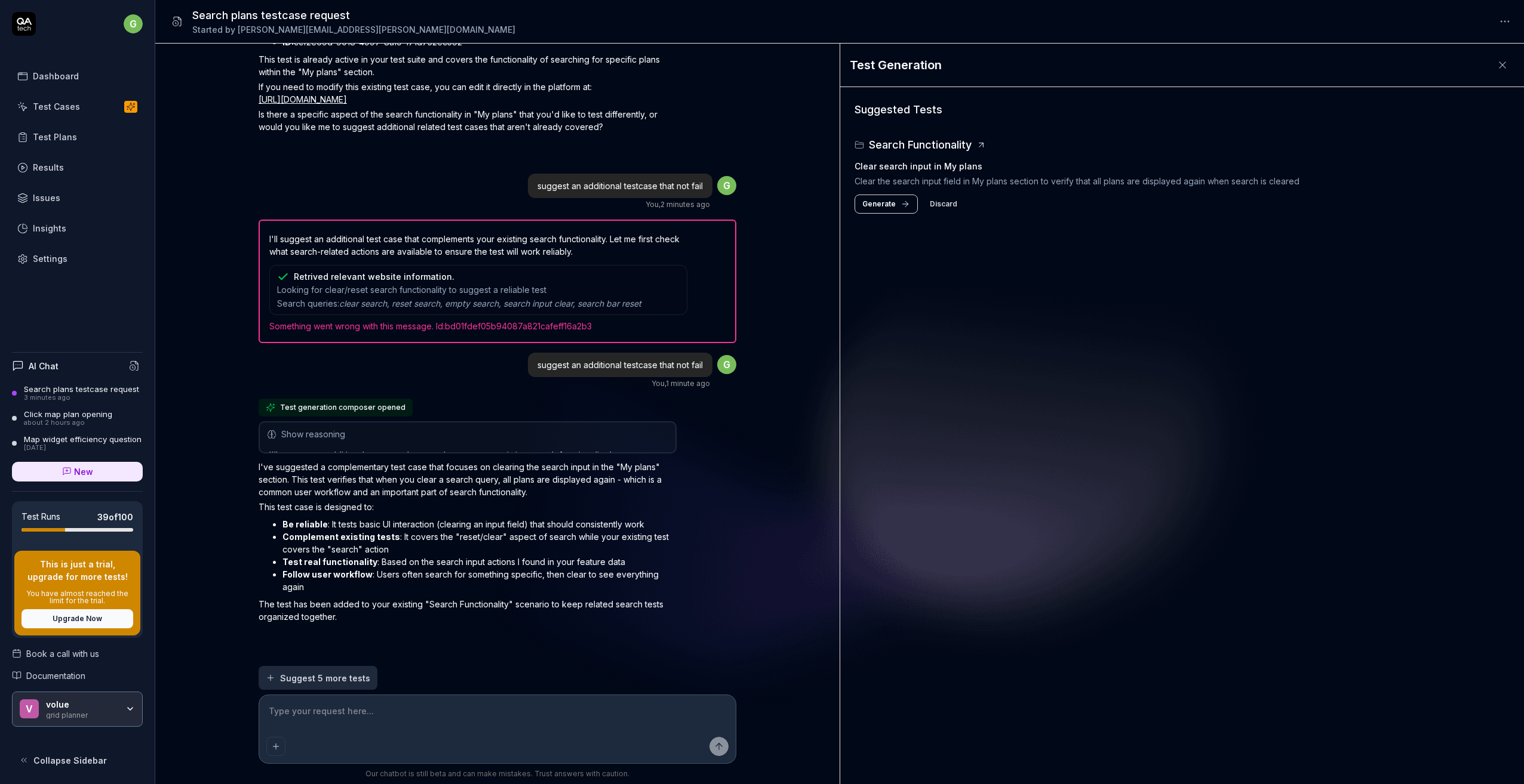
scroll to position [185, 0]
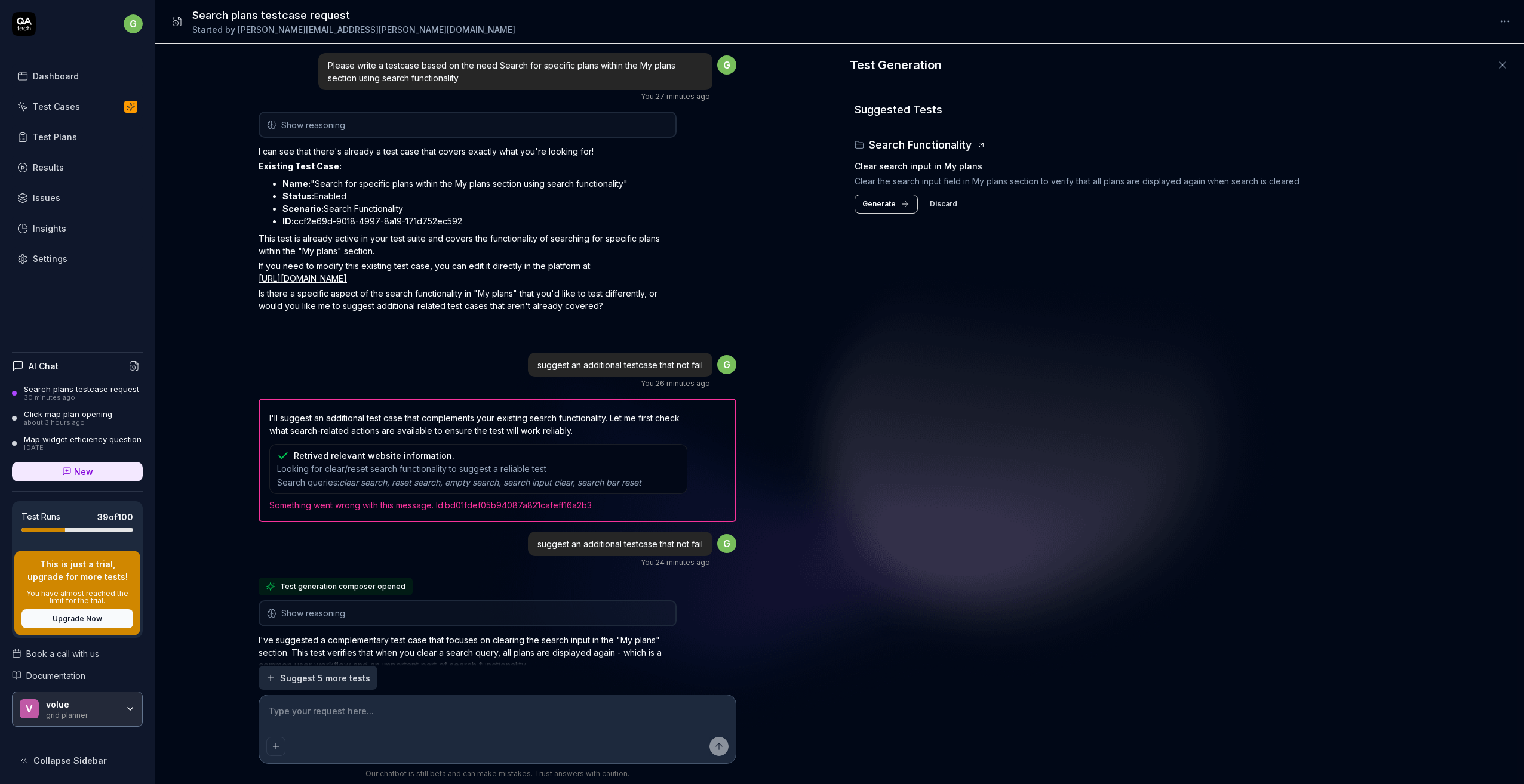
type textarea "*"
